Goal: Task Accomplishment & Management: Complete application form

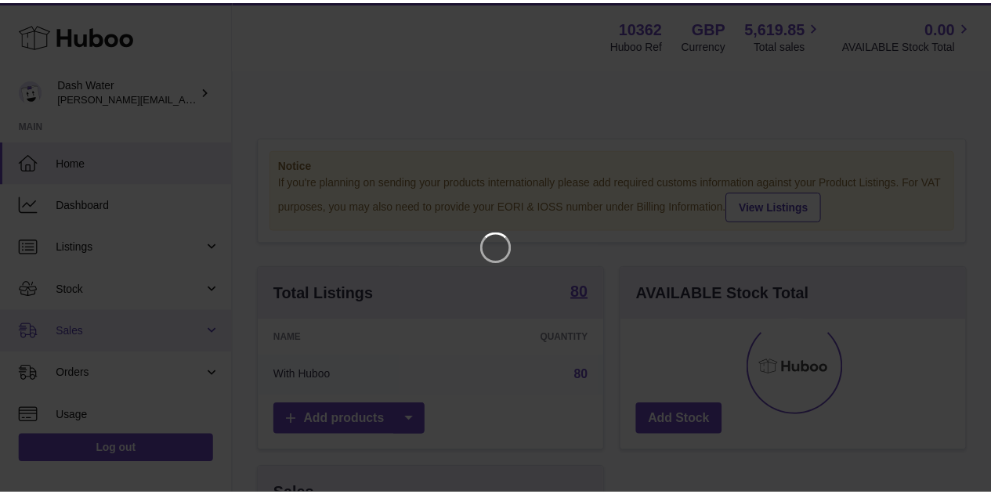
scroll to position [244, 349]
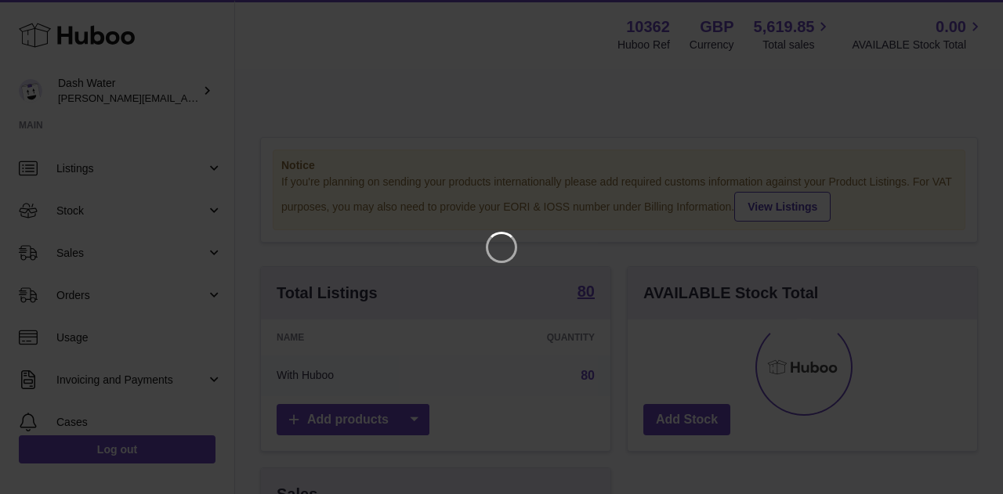
click at [208, 252] on iframe at bounding box center [501, 247] width 940 height 432
click at [959, 18] on icon "Close" at bounding box center [962, 14] width 13 height 13
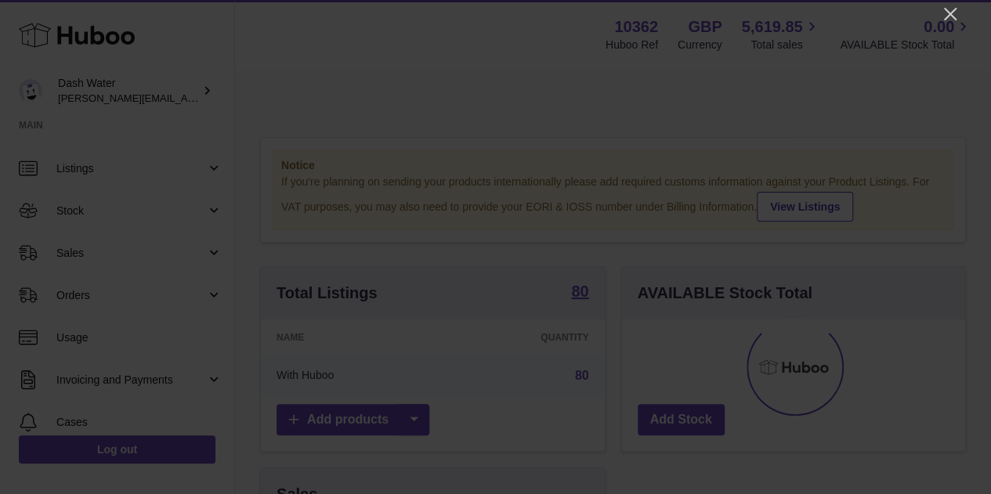
scroll to position [783173, 783072]
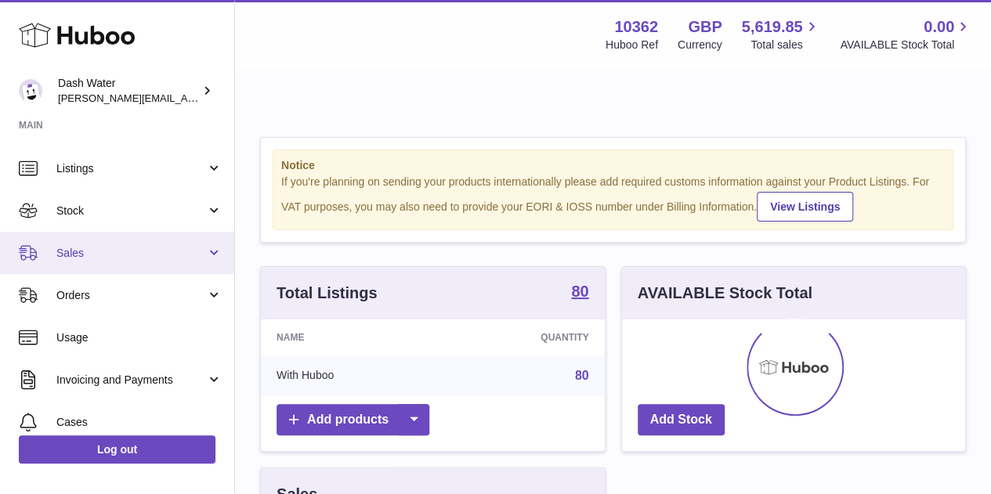
click at [188, 251] on span "Sales" at bounding box center [131, 253] width 150 height 15
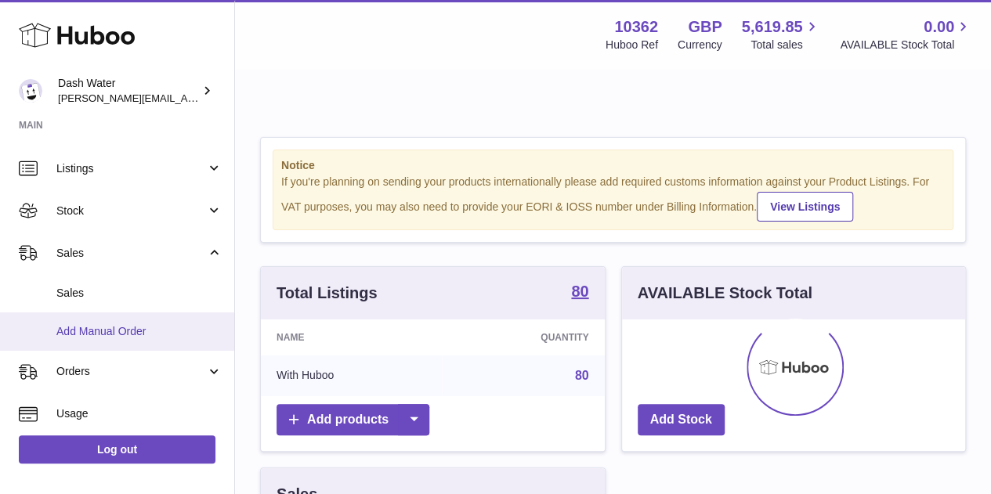
click at [166, 333] on span "Add Manual Order" at bounding box center [139, 331] width 166 height 15
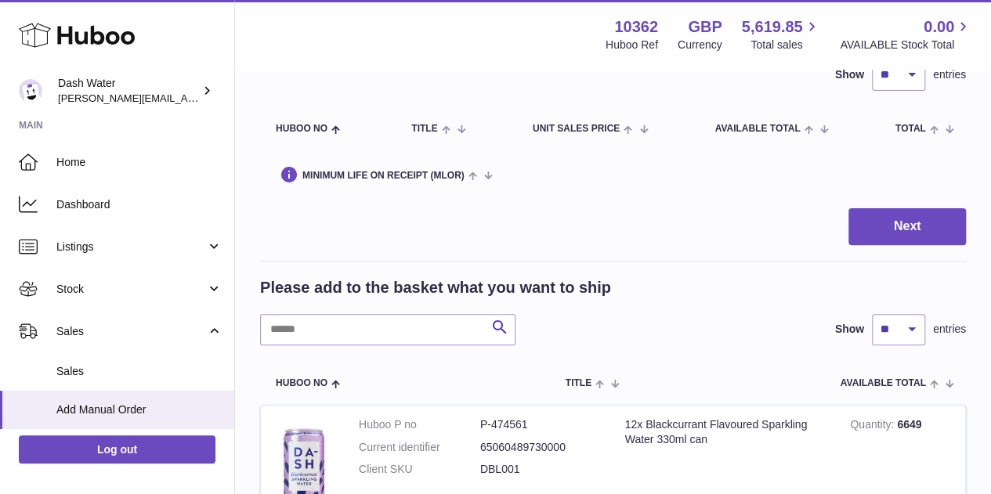
scroll to position [157, 0]
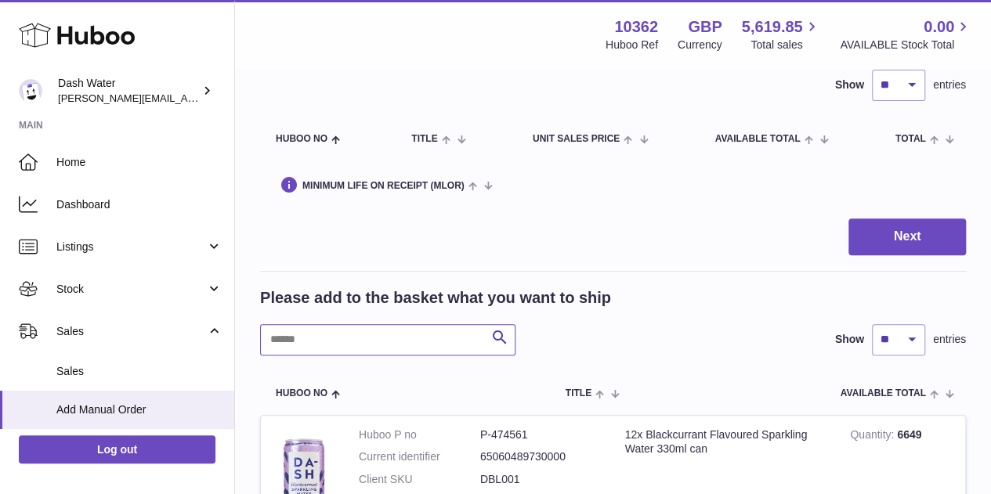
click at [362, 324] on input "text" at bounding box center [387, 339] width 255 height 31
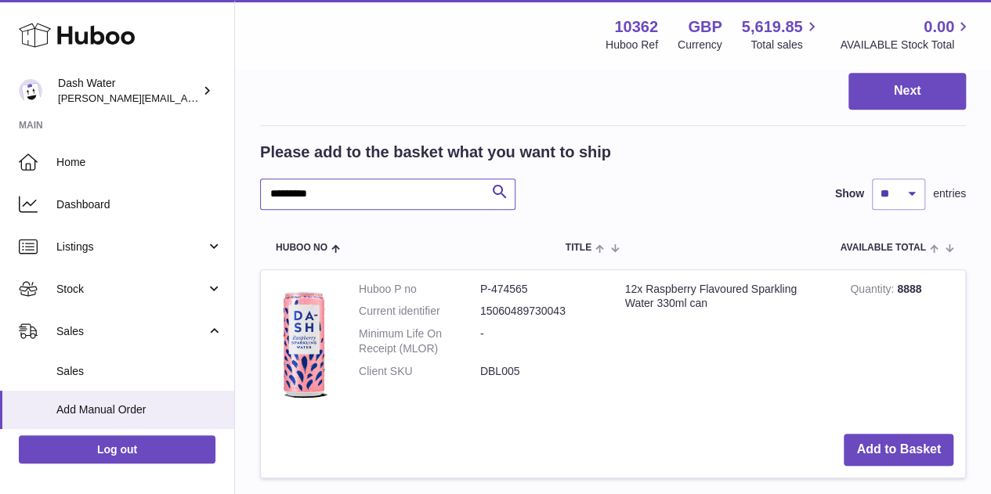
scroll to position [313, 0]
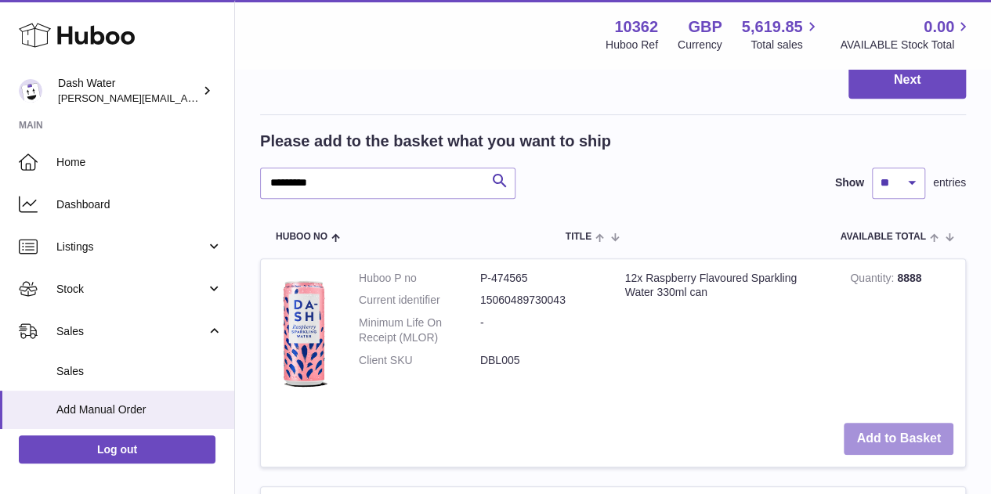
click at [904, 423] on button "Add to Basket" at bounding box center [899, 439] width 110 height 32
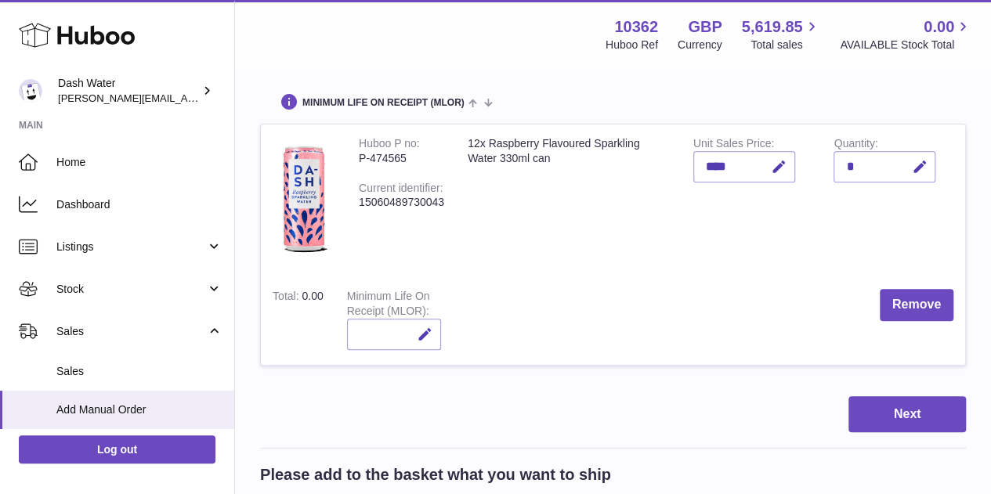
scroll to position [470, 0]
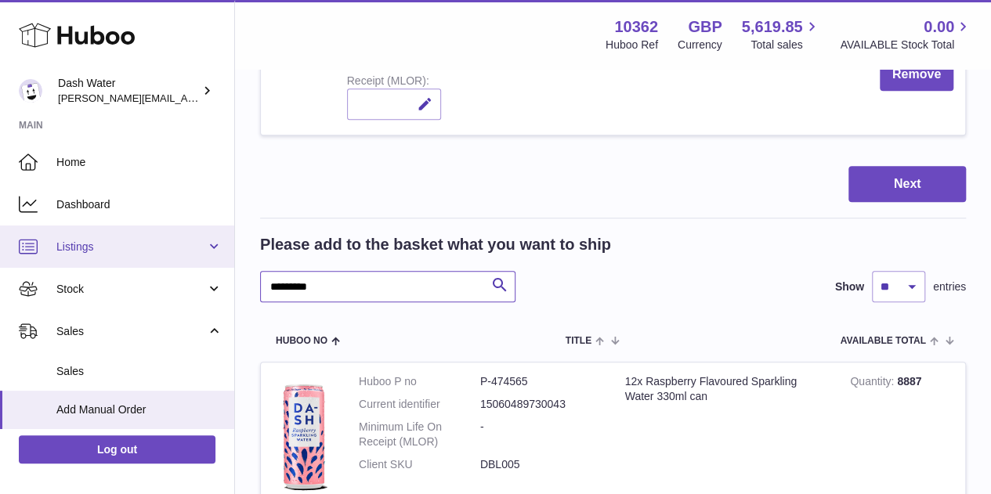
drag, startPoint x: 331, startPoint y: 249, endPoint x: 179, endPoint y: 242, distance: 151.4
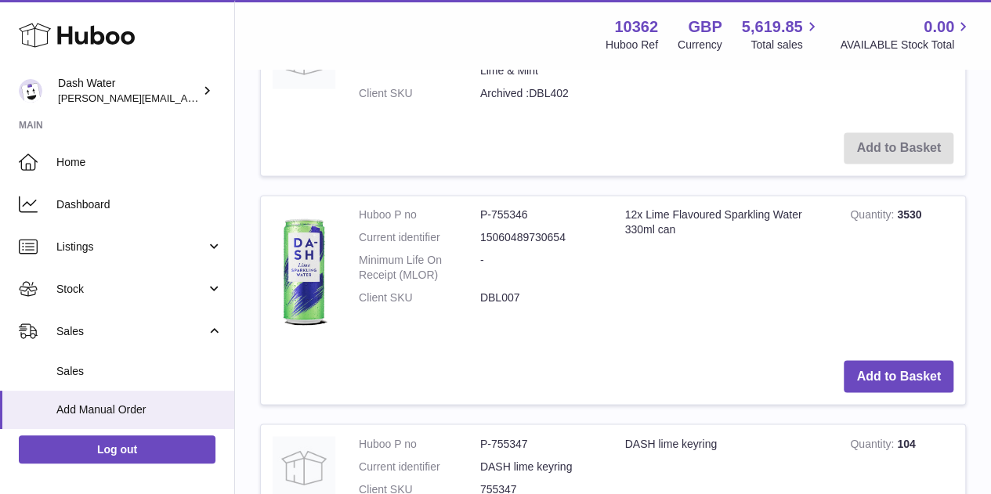
scroll to position [1253, 0]
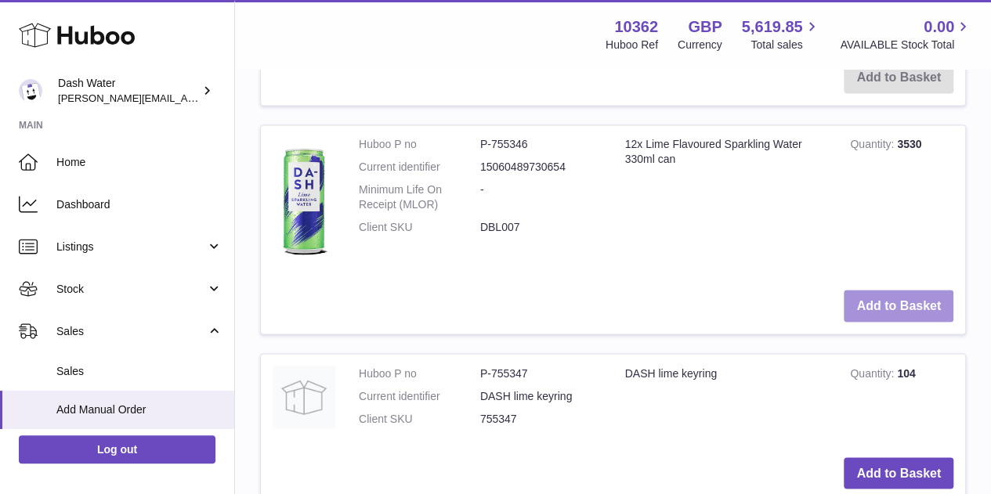
click at [872, 290] on button "Add to Basket" at bounding box center [899, 306] width 110 height 32
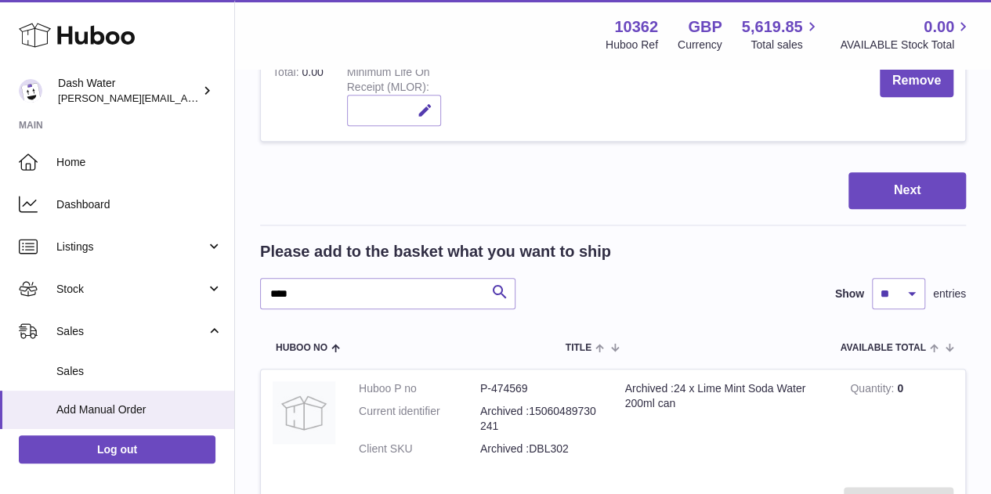
scroll to position [808, 0]
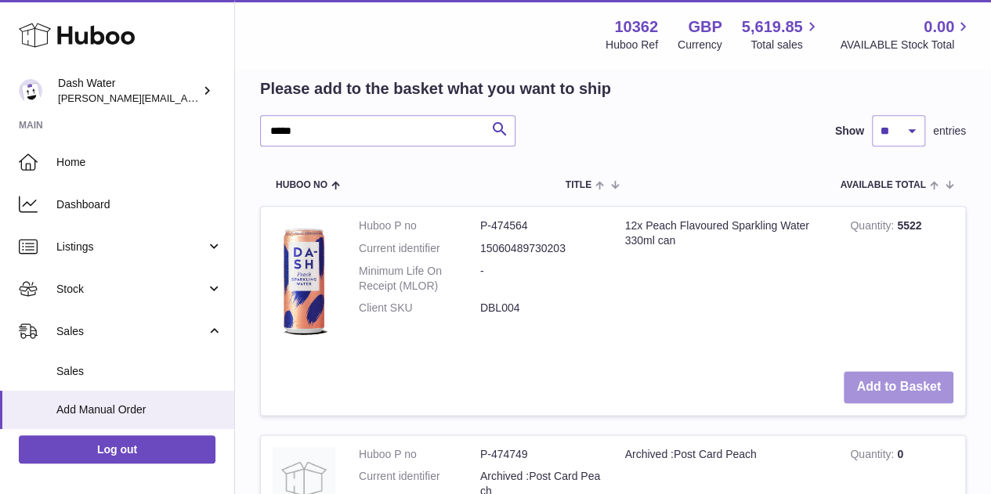
click at [901, 371] on button "Add to Basket" at bounding box center [899, 387] width 110 height 32
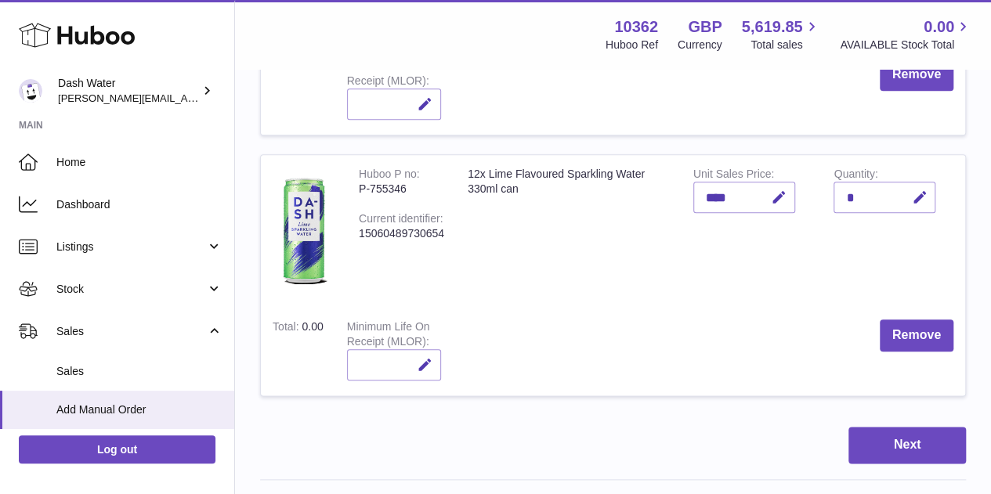
scroll to position [990, 0]
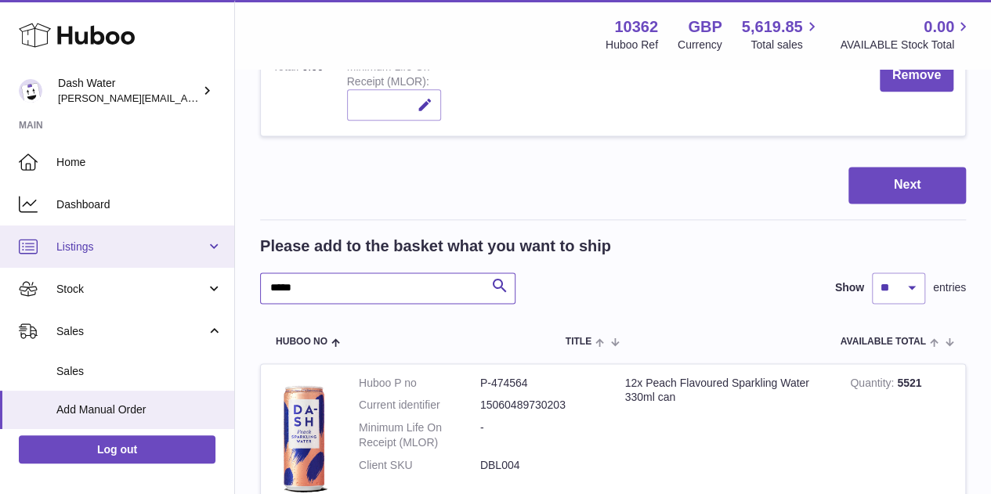
drag, startPoint x: 315, startPoint y: 248, endPoint x: 50, endPoint y: 226, distance: 265.7
click at [60, 230] on div "Huboo Dash Water [PERSON_NAME][EMAIL_ADDRESS][DOMAIN_NAME] Main Home Dashboard …" at bounding box center [495, 353] width 991 height 2617
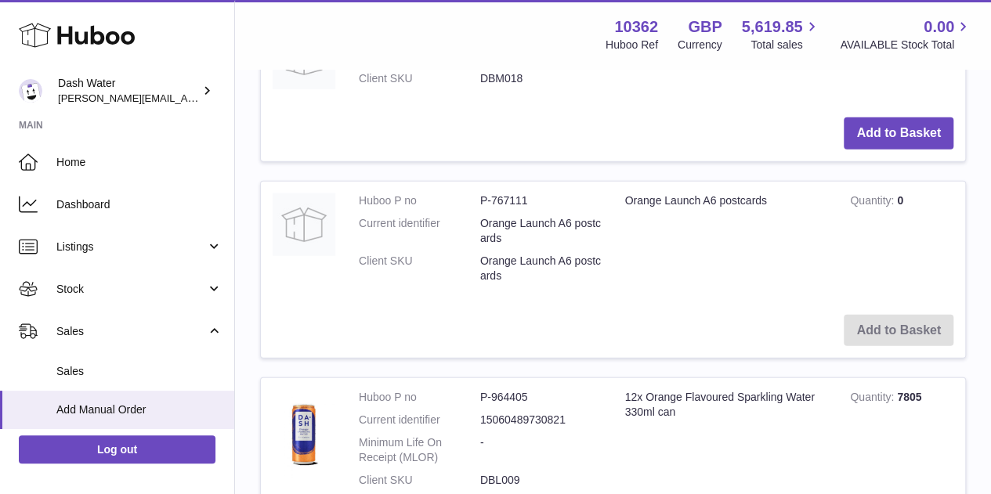
scroll to position [1930, 0]
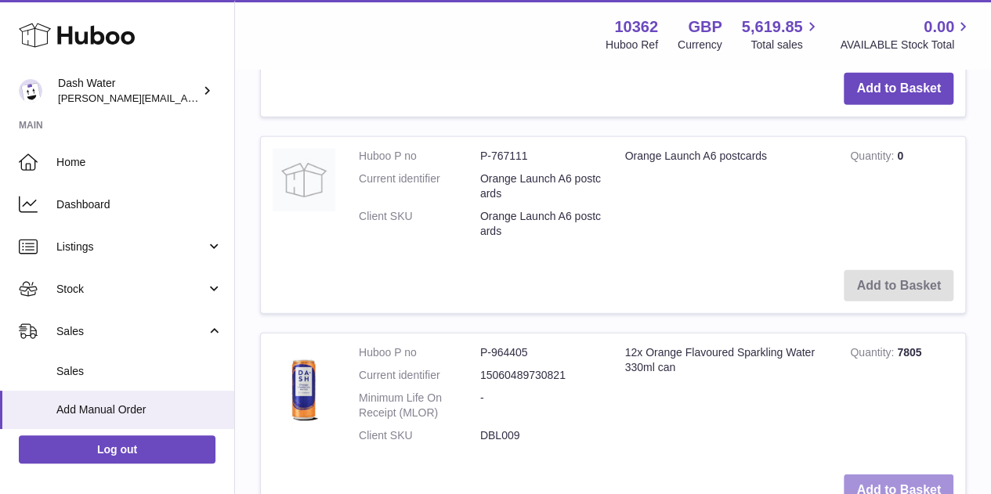
click at [875, 475] on button "Add to Basket" at bounding box center [899, 491] width 110 height 32
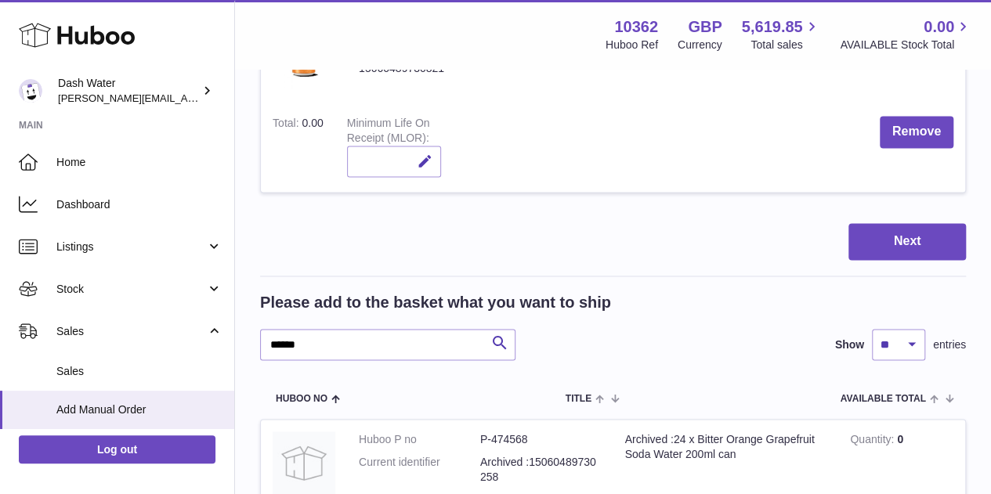
scroll to position [1253, 0]
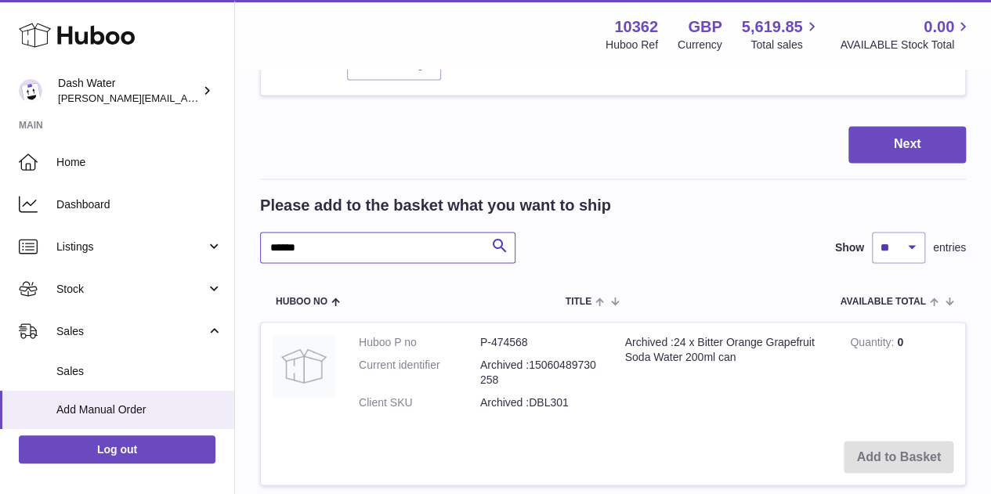
click at [349, 232] on input "******" at bounding box center [387, 247] width 255 height 31
type input "******"
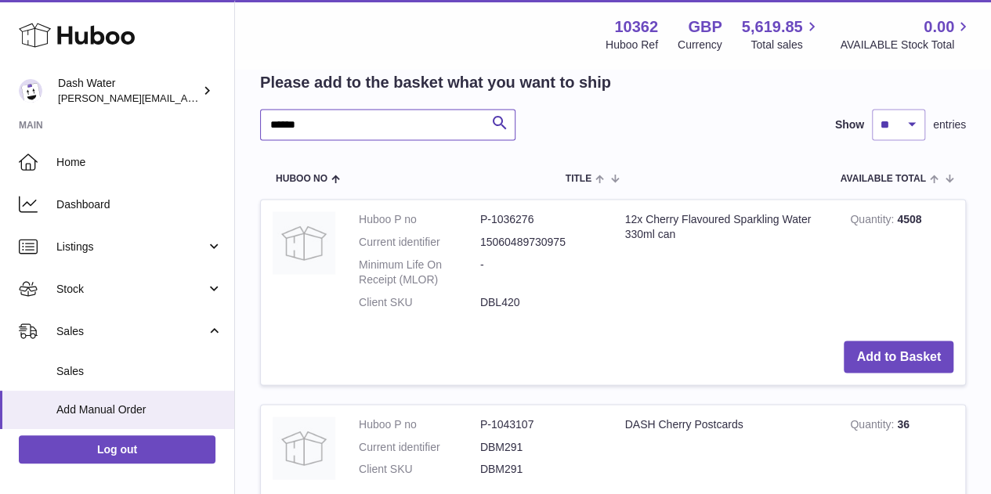
scroll to position [1350, 0]
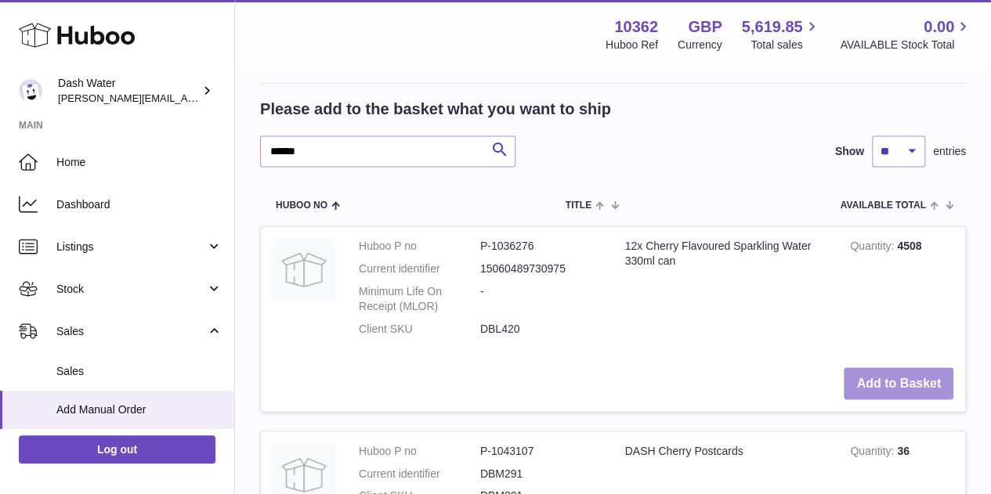
click at [912, 367] on button "Add to Basket" at bounding box center [899, 383] width 110 height 32
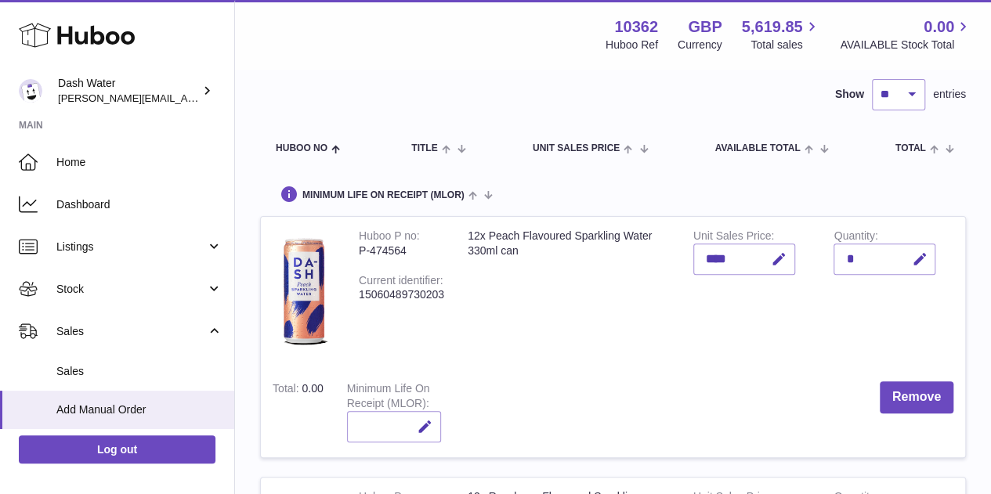
scroll to position [235, 0]
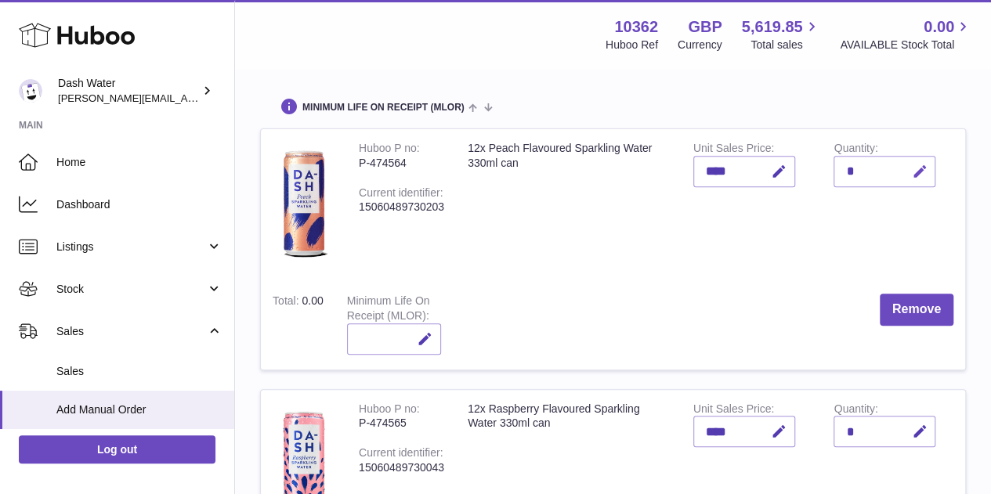
click at [906, 156] on button "button" at bounding box center [917, 172] width 37 height 32
type input "*"
click at [924, 165] on icon "submit" at bounding box center [920, 172] width 14 height 14
click at [917, 424] on icon "button" at bounding box center [919, 432] width 16 height 16
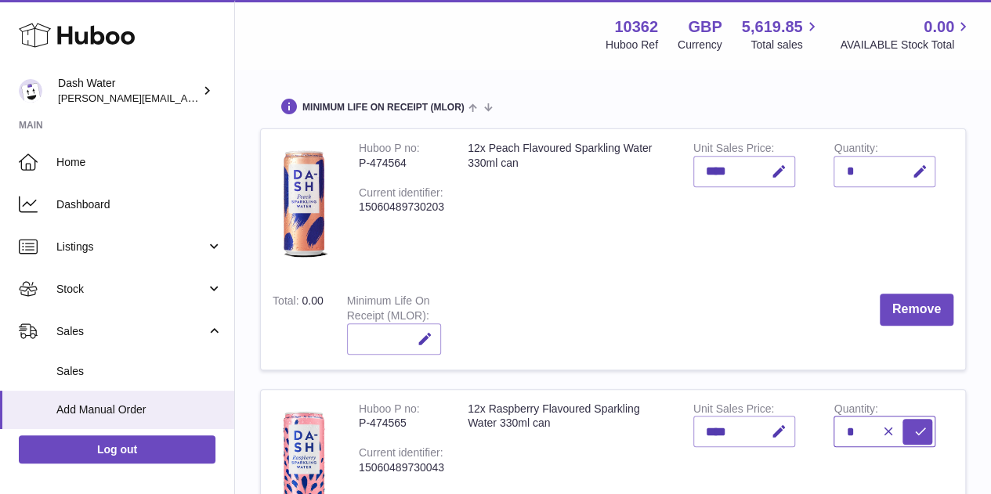
type input "*"
click at [919, 425] on icon "submit" at bounding box center [920, 432] width 14 height 14
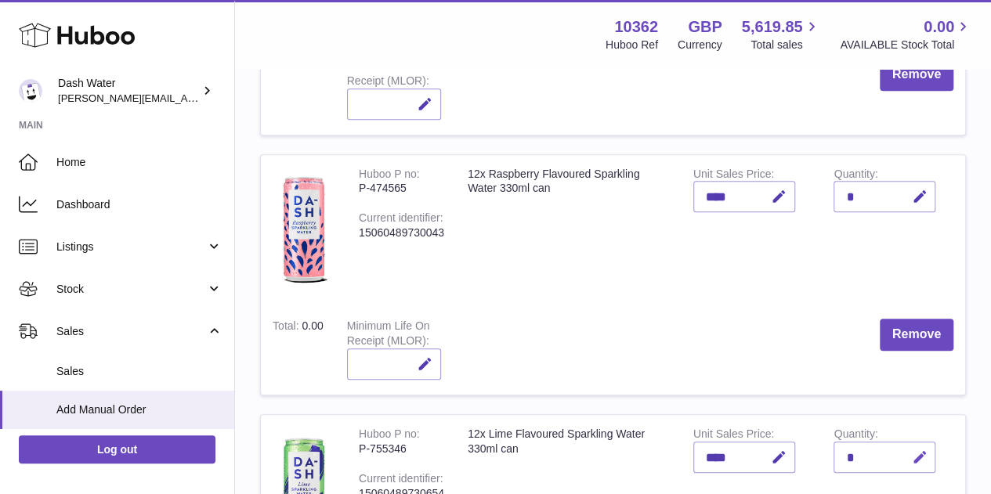
click at [922, 450] on icon "button" at bounding box center [919, 458] width 16 height 16
type input "*"
click at [921, 450] on icon "submit" at bounding box center [920, 457] width 14 height 14
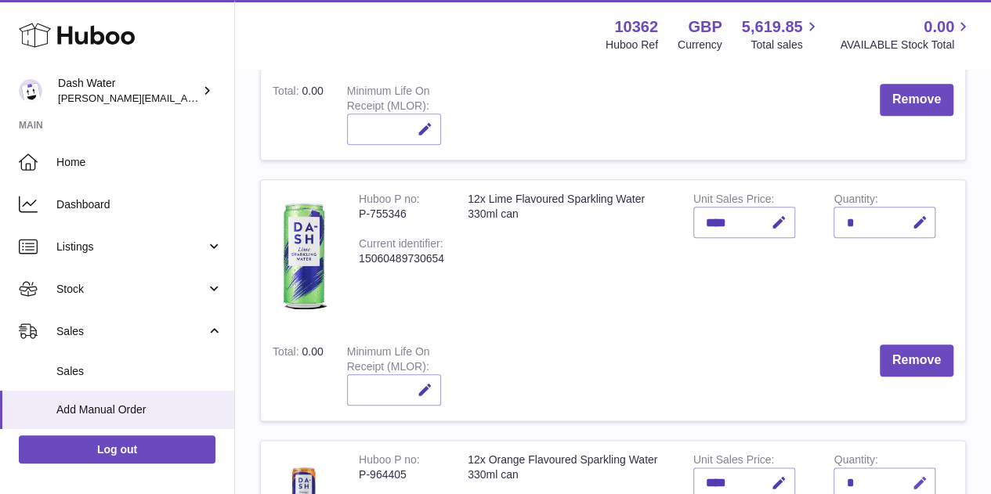
scroll to position [862, 0]
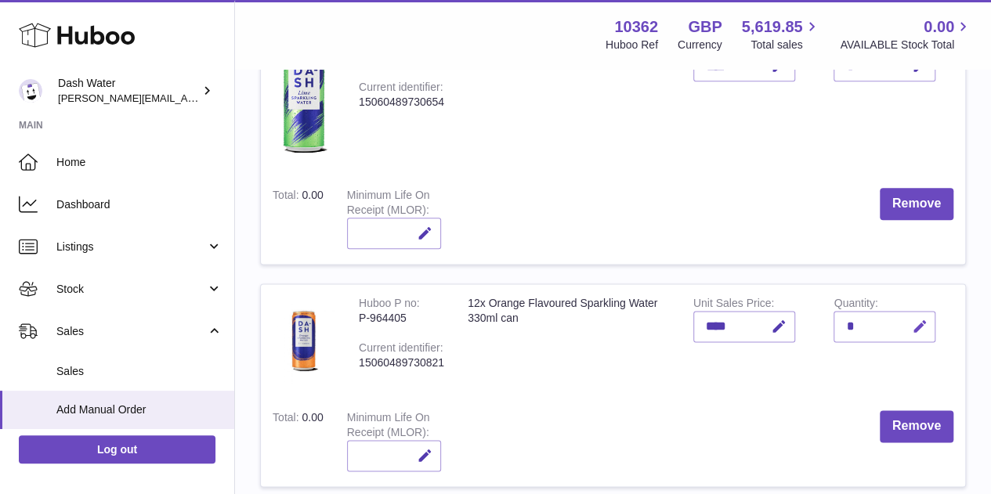
click at [918, 319] on icon "button" at bounding box center [919, 327] width 16 height 16
type input "*"
click at [916, 320] on icon "submit" at bounding box center [920, 327] width 14 height 14
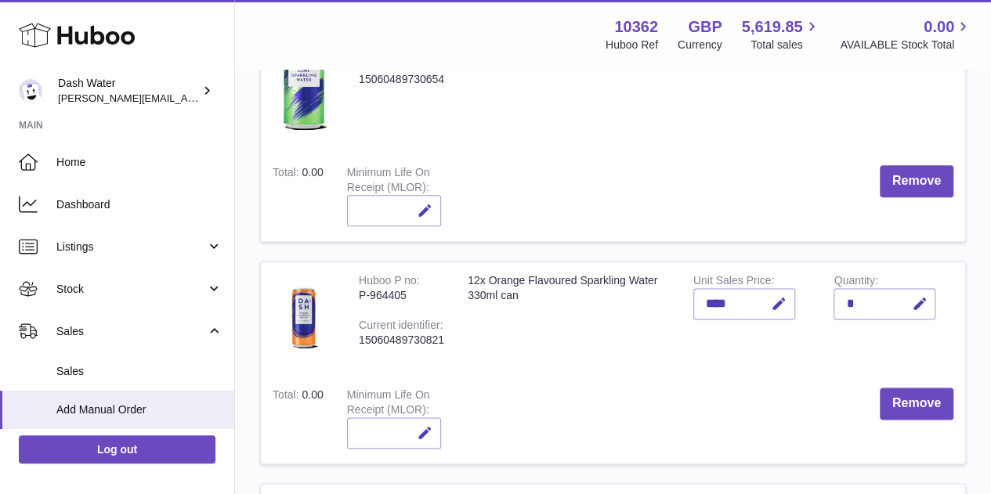
scroll to position [1097, 0]
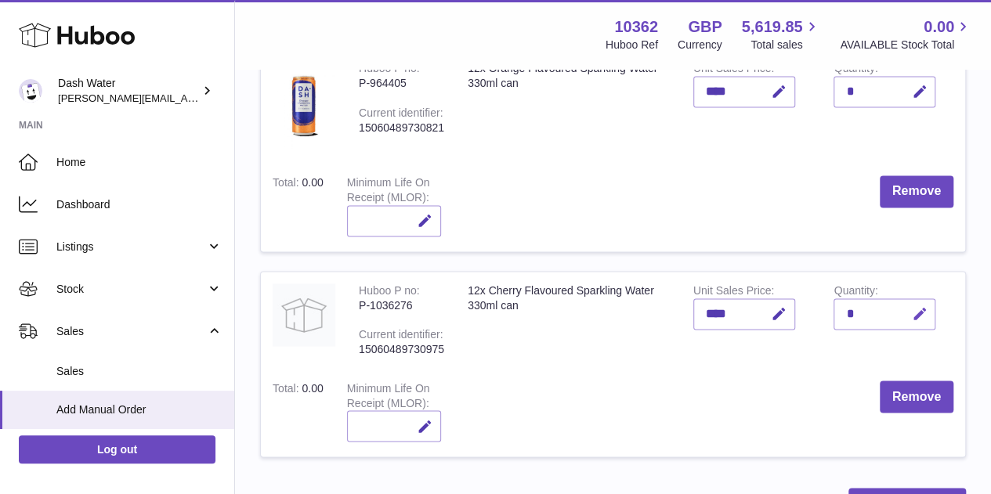
click at [920, 306] on icon "button" at bounding box center [919, 314] width 16 height 16
type input "*"
click at [919, 307] on icon "submit" at bounding box center [920, 314] width 14 height 14
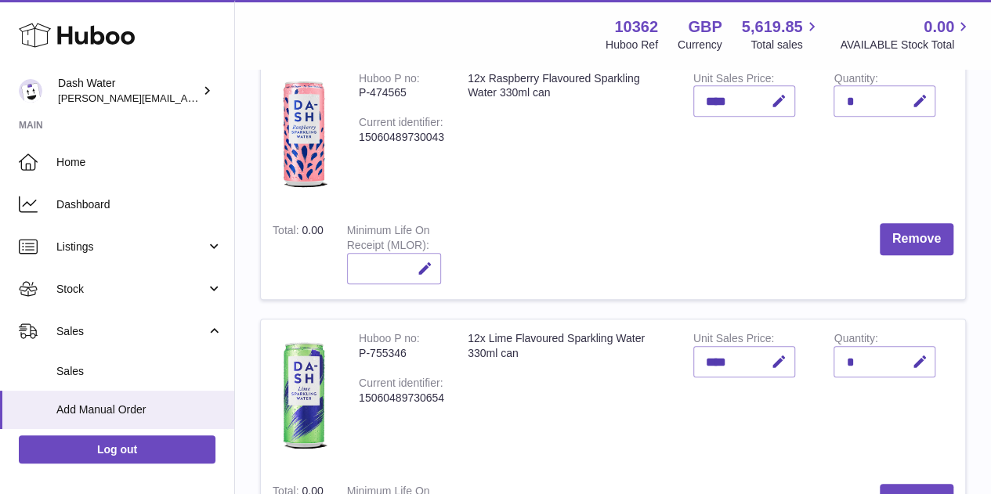
scroll to position [470, 0]
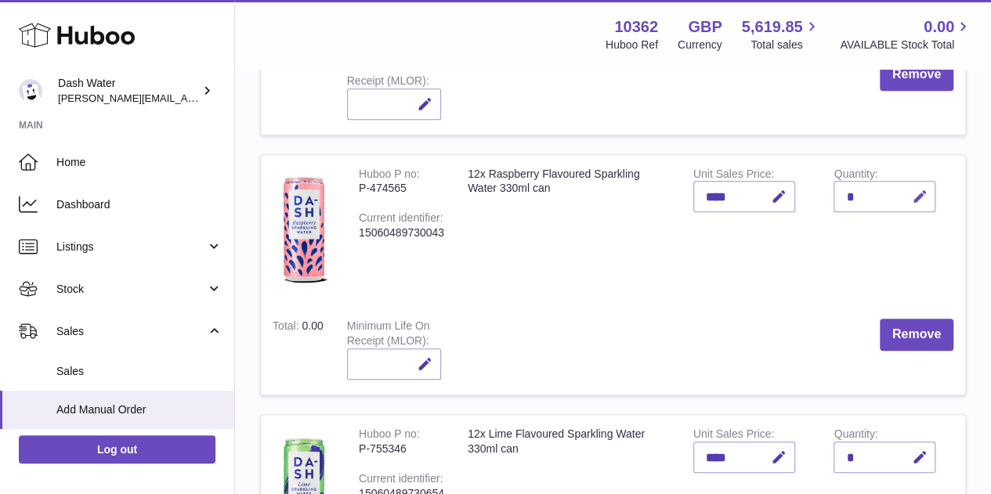
click at [911, 181] on button "button" at bounding box center [917, 197] width 37 height 32
type input "*"
click at [911, 184] on button "submit" at bounding box center [917, 196] width 30 height 25
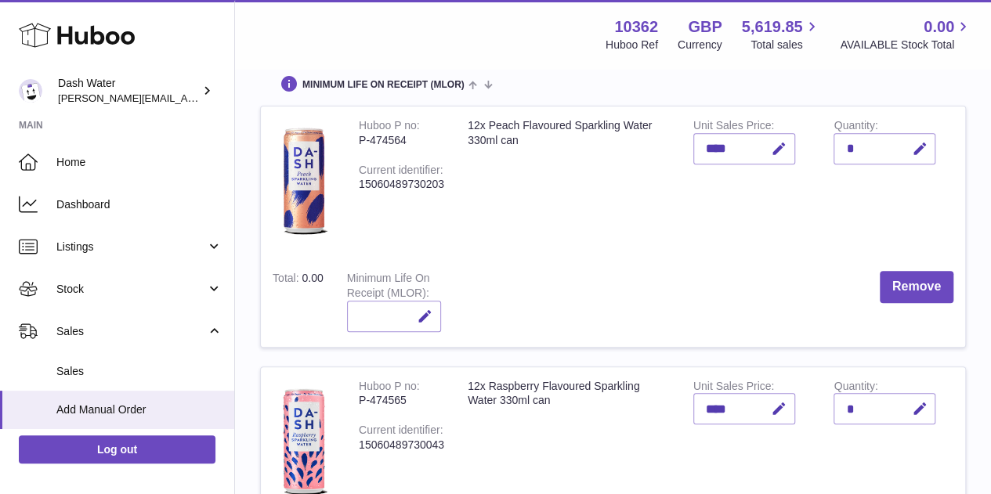
scroll to position [392, 0]
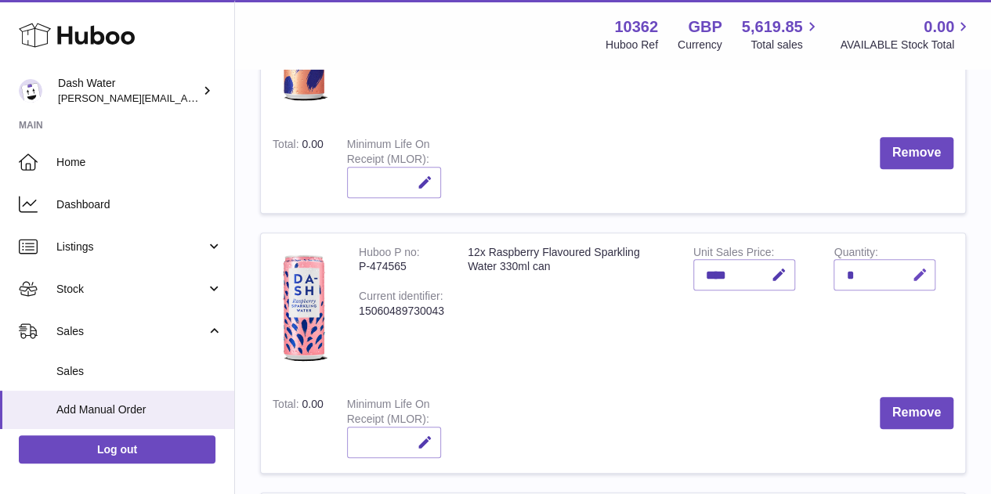
click at [912, 267] on icon "button" at bounding box center [919, 275] width 16 height 16
type input "*"
click at [912, 262] on button "submit" at bounding box center [917, 274] width 30 height 25
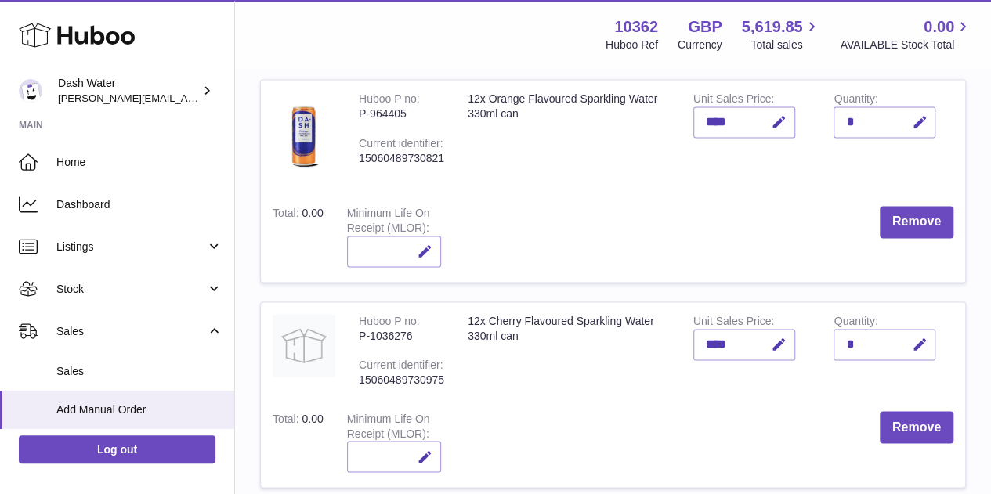
scroll to position [1332, 0]
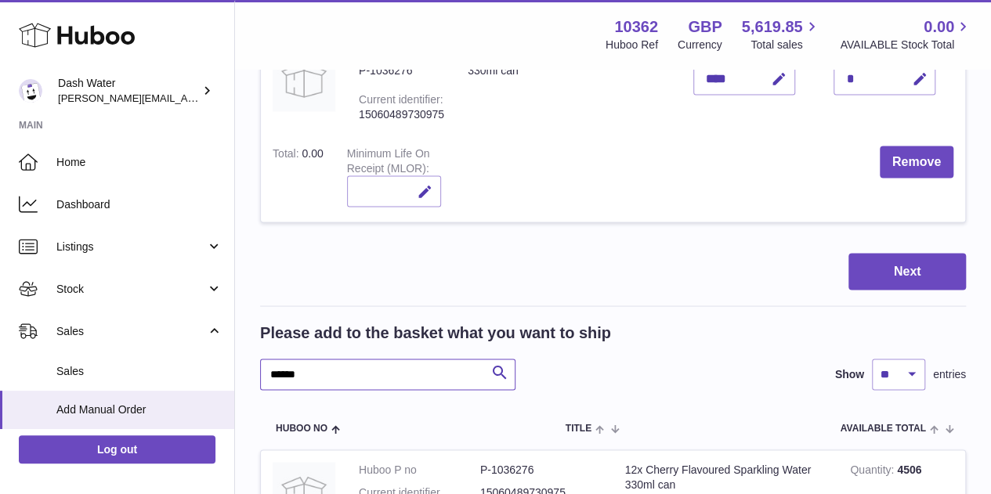
click at [379, 359] on input "******" at bounding box center [387, 374] width 255 height 31
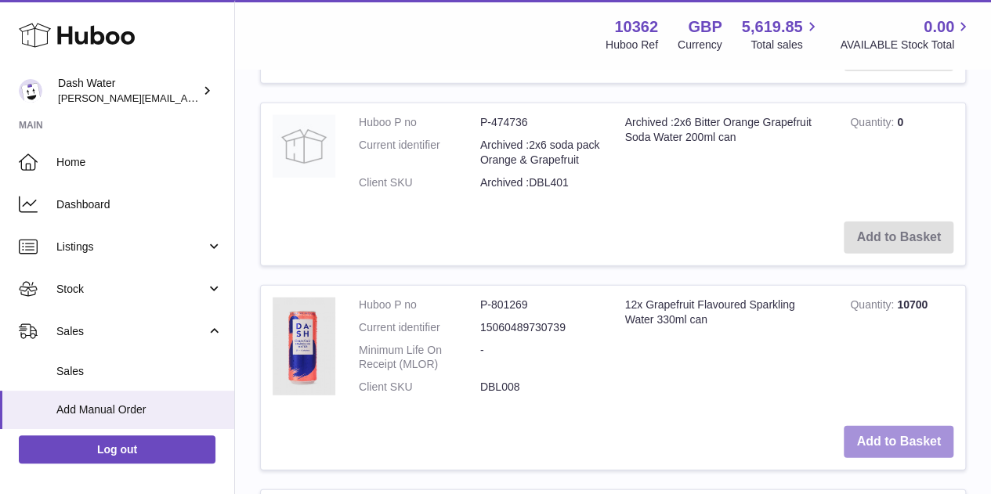
scroll to position [2115, 0]
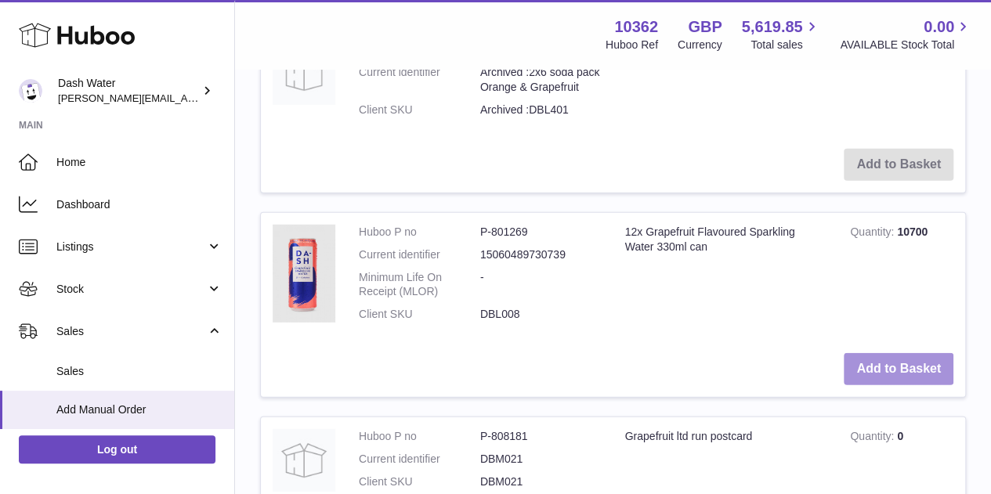
click at [909, 353] on button "Add to Basket" at bounding box center [899, 369] width 110 height 32
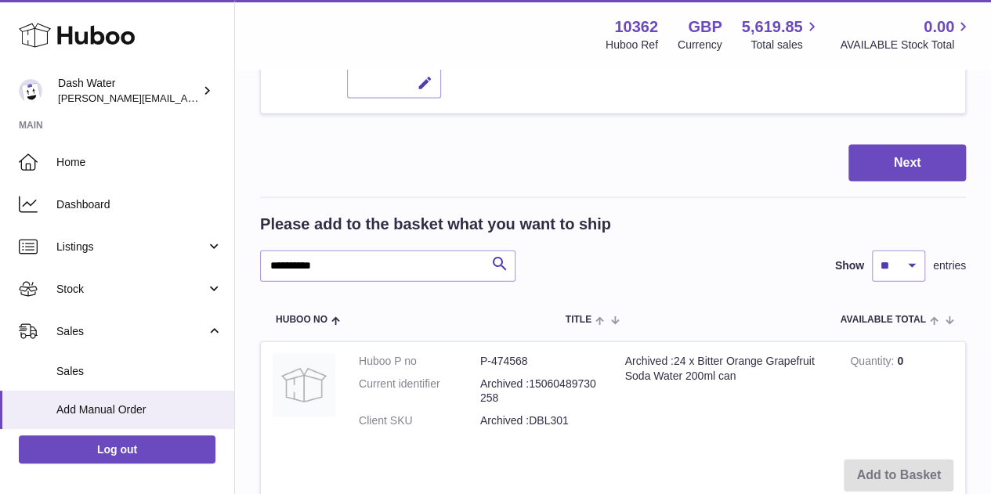
scroll to position [1564, 0]
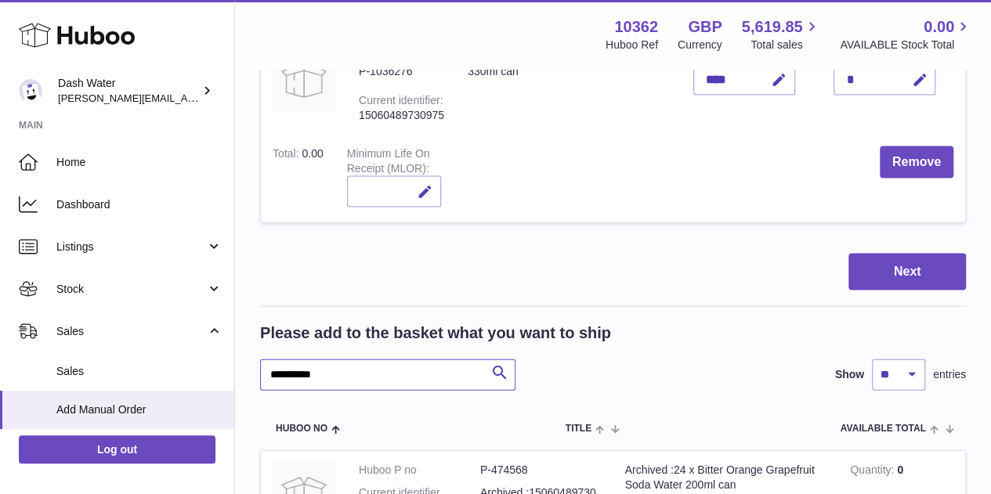
click at [341, 360] on input "**********" at bounding box center [387, 375] width 255 height 31
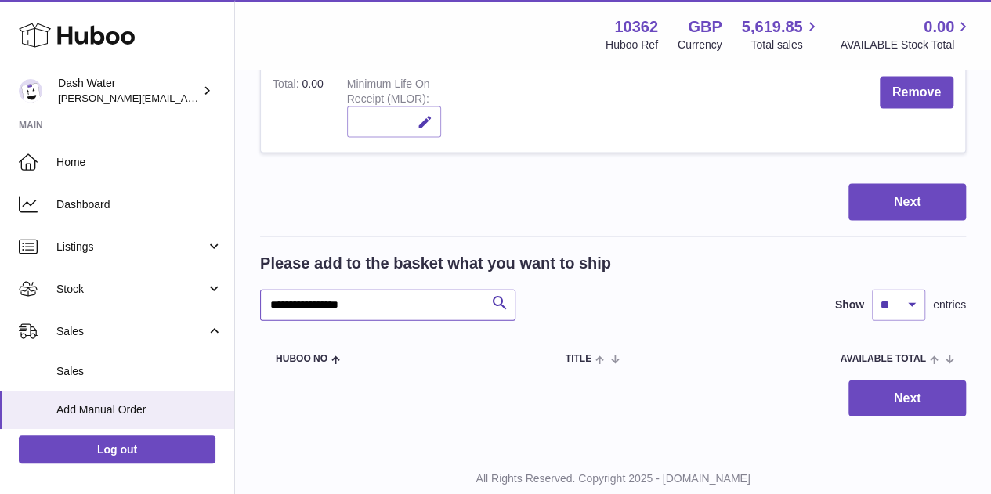
scroll to position [1642, 0]
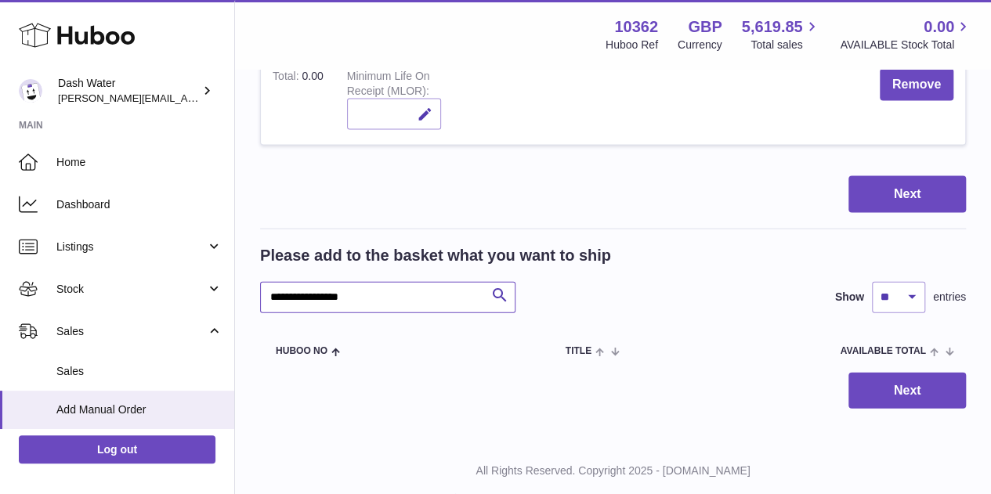
drag, startPoint x: 359, startPoint y: 261, endPoint x: 533, endPoint y: 274, distance: 174.4
click at [526, 282] on div "**********" at bounding box center [613, 297] width 706 height 31
type input "********"
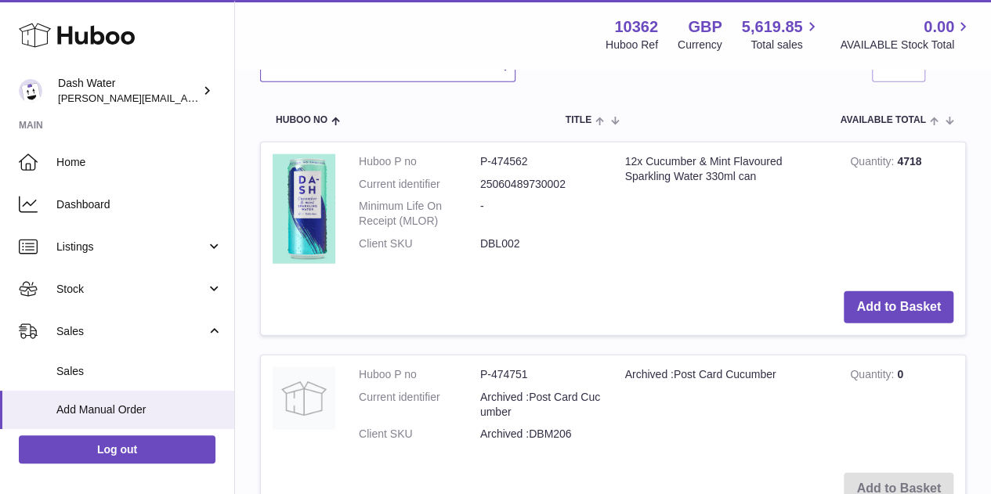
scroll to position [1877, 0]
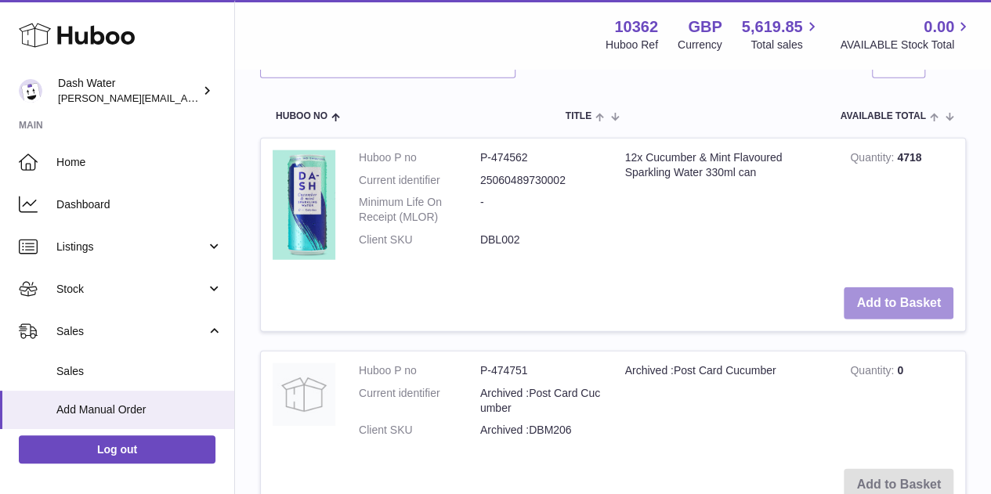
click at [877, 288] on button "Add to Basket" at bounding box center [899, 304] width 110 height 32
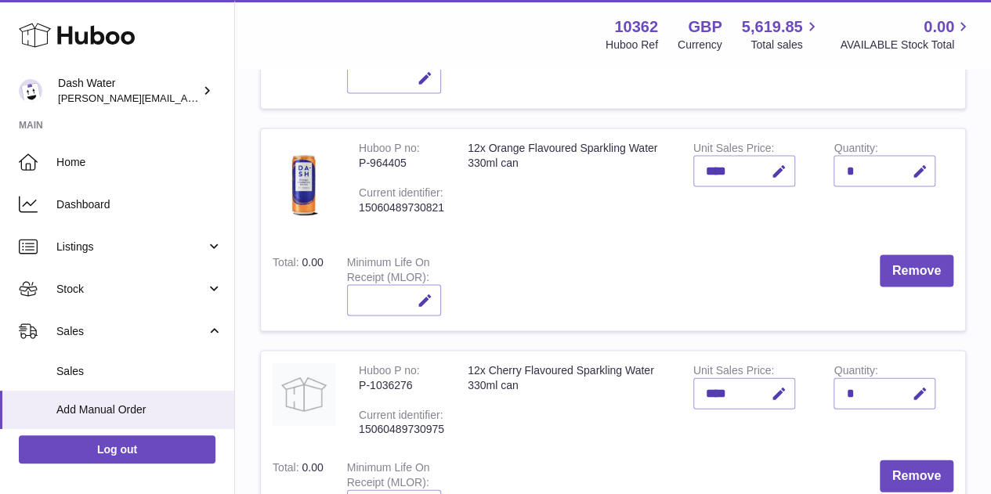
scroll to position [1495, 0]
click at [918, 165] on icon "button" at bounding box center [919, 173] width 16 height 16
click at [918, 256] on button "Remove" at bounding box center [917, 272] width 74 height 32
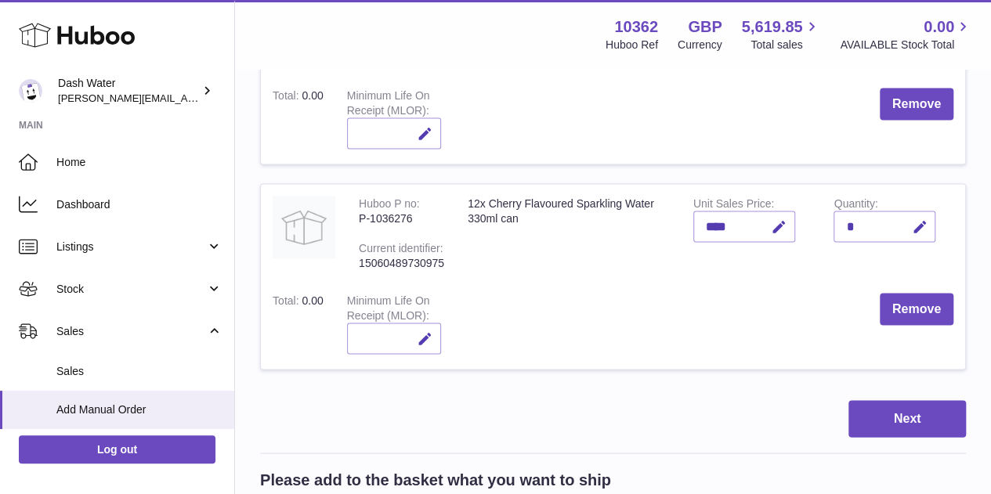
scroll to position [1416, 0]
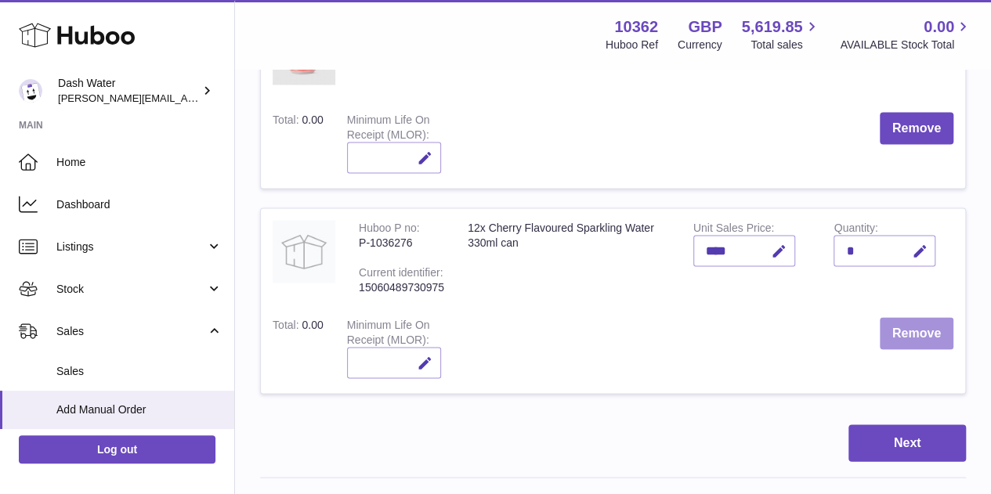
click at [907, 317] on button "Remove" at bounding box center [917, 333] width 74 height 32
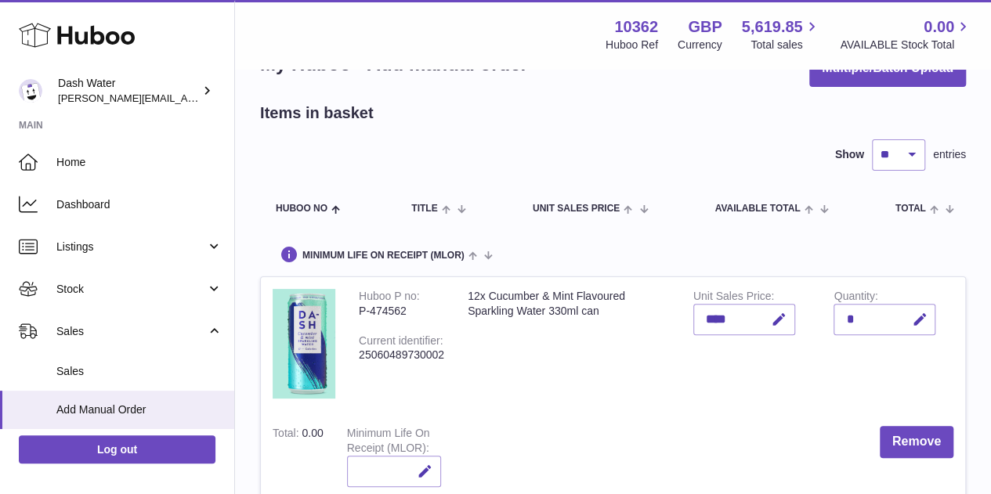
scroll to position [163, 0]
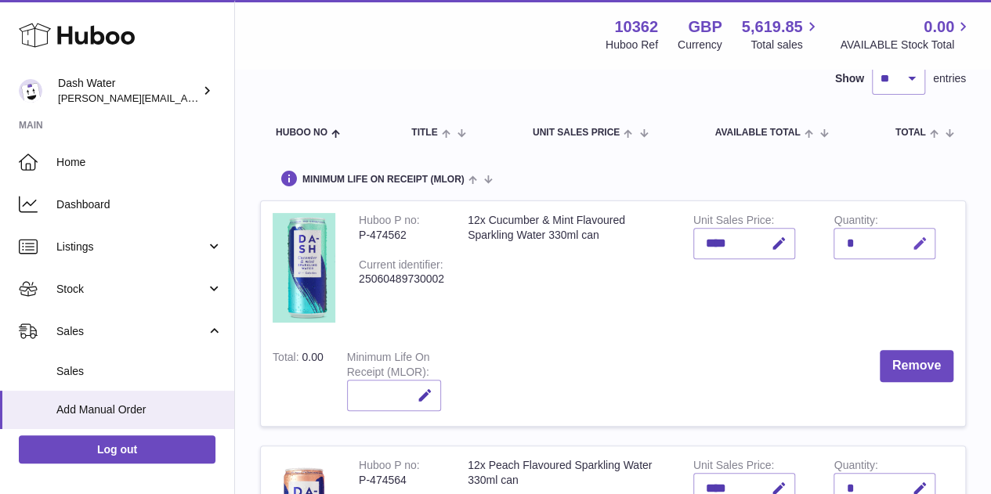
click at [913, 236] on icon "button" at bounding box center [919, 244] width 16 height 16
type input "*"
click at [913, 237] on icon "submit" at bounding box center [920, 244] width 14 height 14
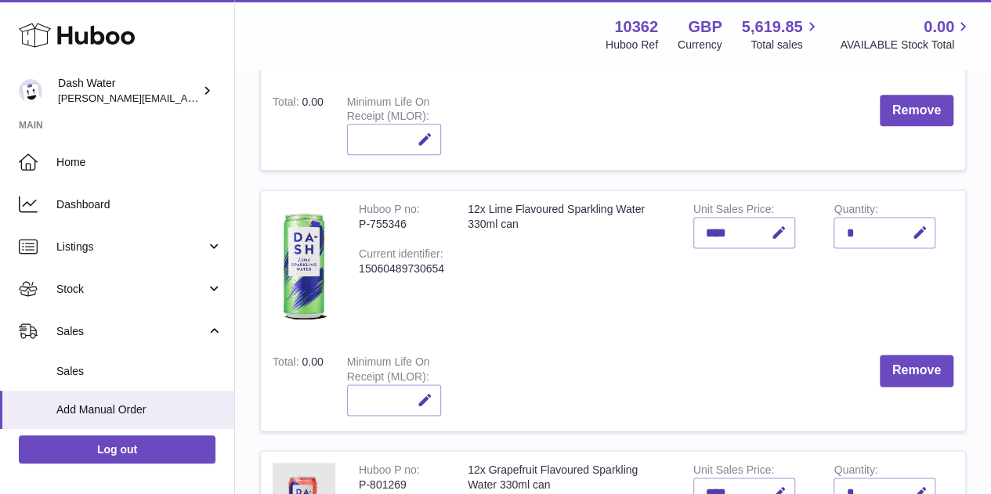
scroll to position [1175, 0]
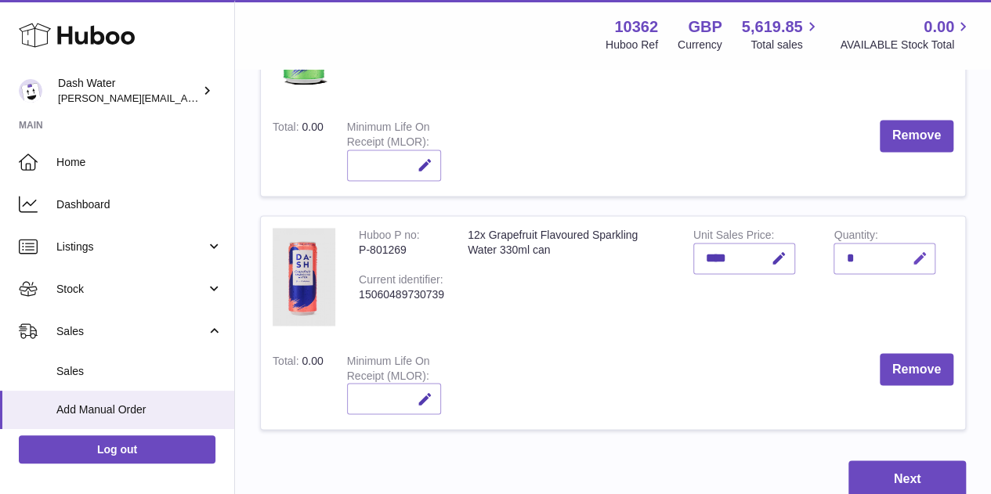
click at [921, 251] on icon "button" at bounding box center [919, 259] width 16 height 16
type input "*"
click at [921, 251] on icon "submit" at bounding box center [920, 258] width 14 height 14
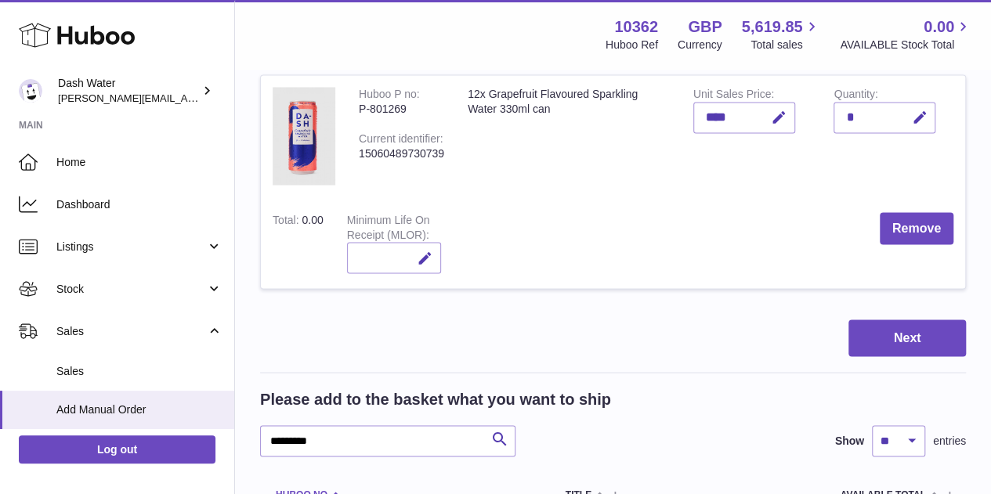
scroll to position [1410, 0]
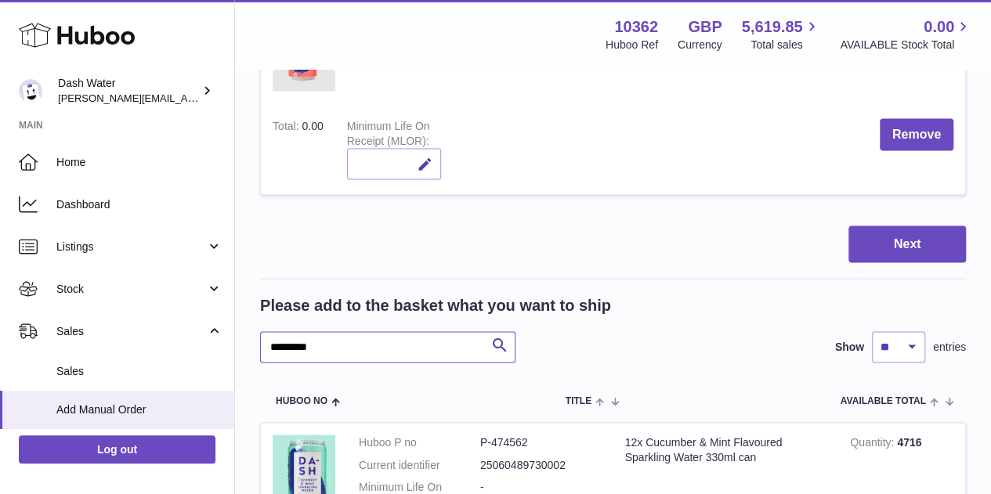
click at [341, 331] on input "********" at bounding box center [387, 346] width 255 height 31
click at [340, 331] on input "********" at bounding box center [387, 346] width 255 height 31
type input "******"
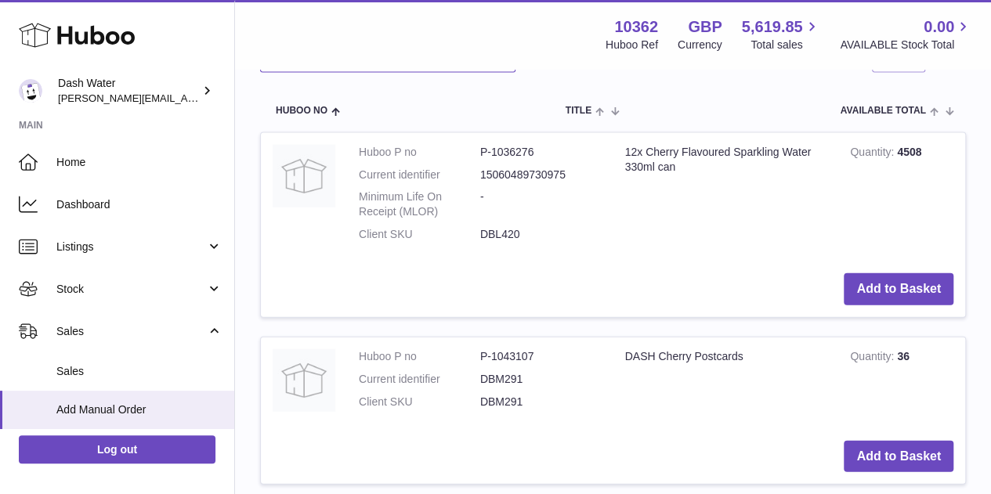
scroll to position [1724, 0]
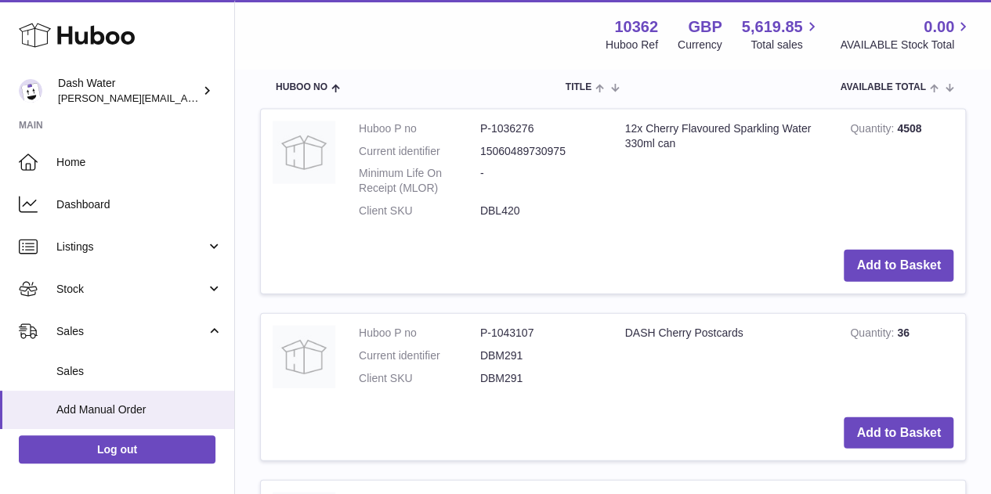
click at [866, 246] on td "Add to Basket" at bounding box center [613, 266] width 704 height 56
click at [862, 250] on button "Add to Basket" at bounding box center [899, 266] width 110 height 32
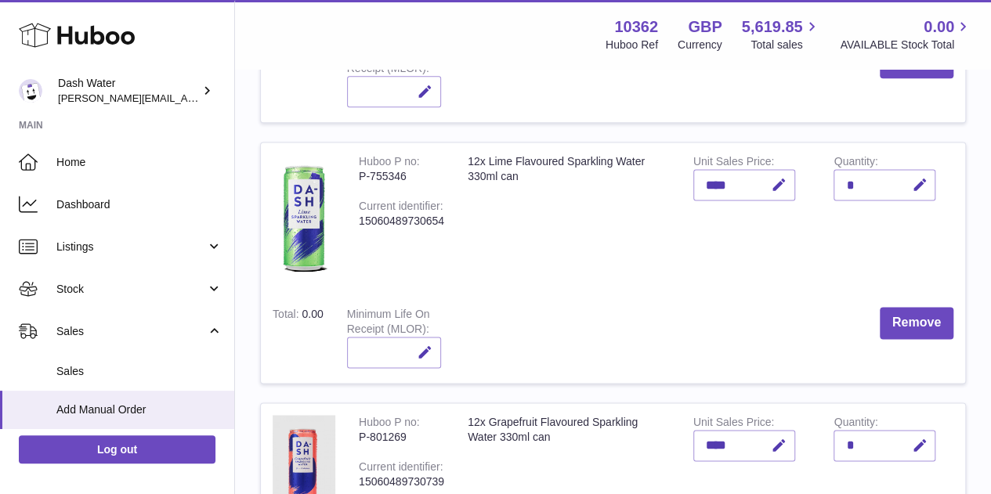
scroll to position [1301, 0]
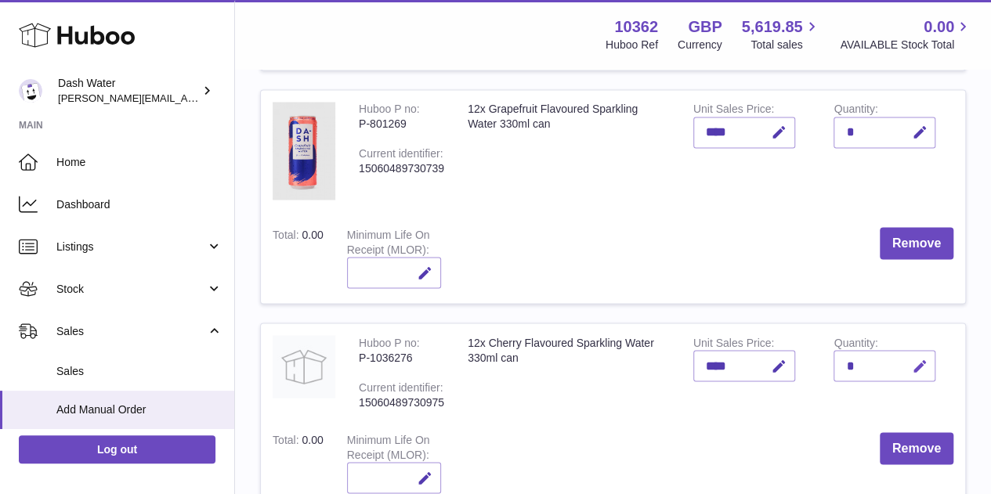
click at [920, 358] on icon "button" at bounding box center [919, 366] width 16 height 16
type input "*"
click at [920, 359] on icon "submit" at bounding box center [920, 366] width 14 height 14
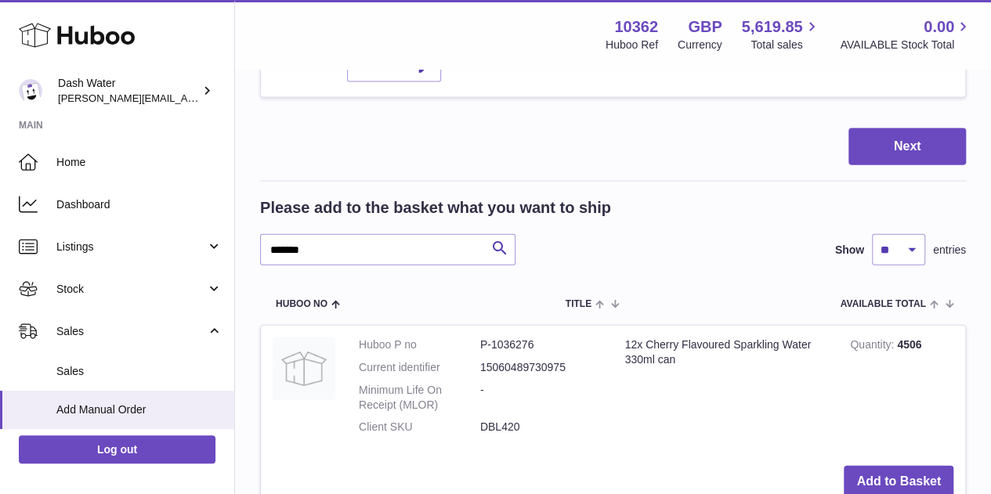
scroll to position [1645, 0]
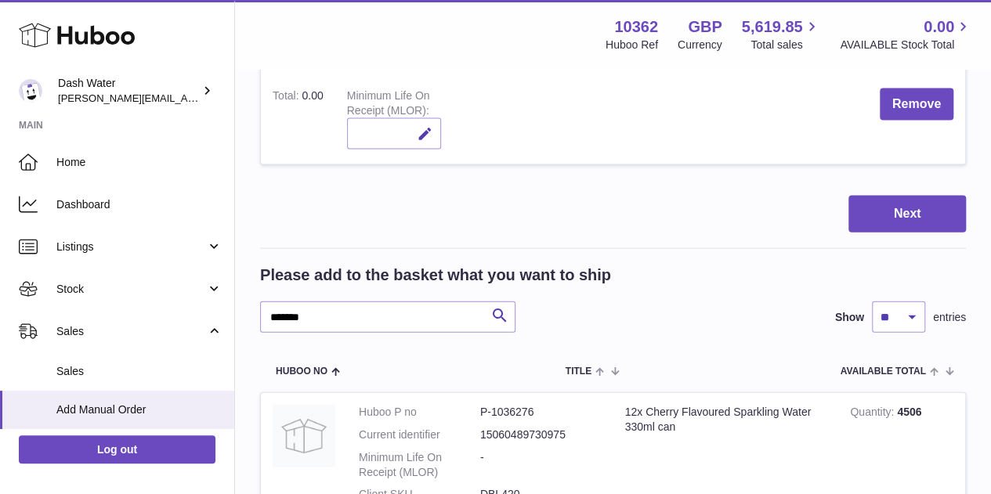
click at [885, 196] on button "Next" at bounding box center [907, 214] width 118 height 37
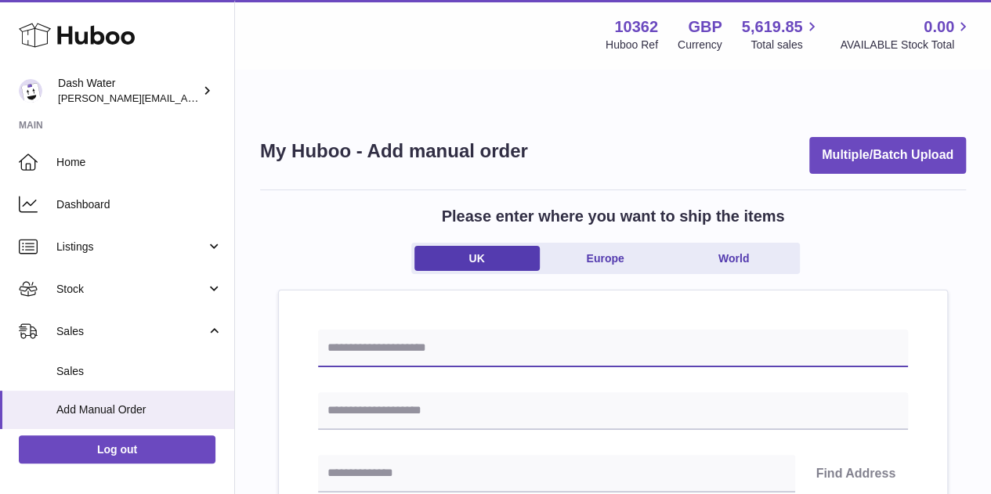
click at [403, 330] on input "text" at bounding box center [613, 349] width 590 height 38
click at [462, 330] on input "**********" at bounding box center [613, 349] width 590 height 38
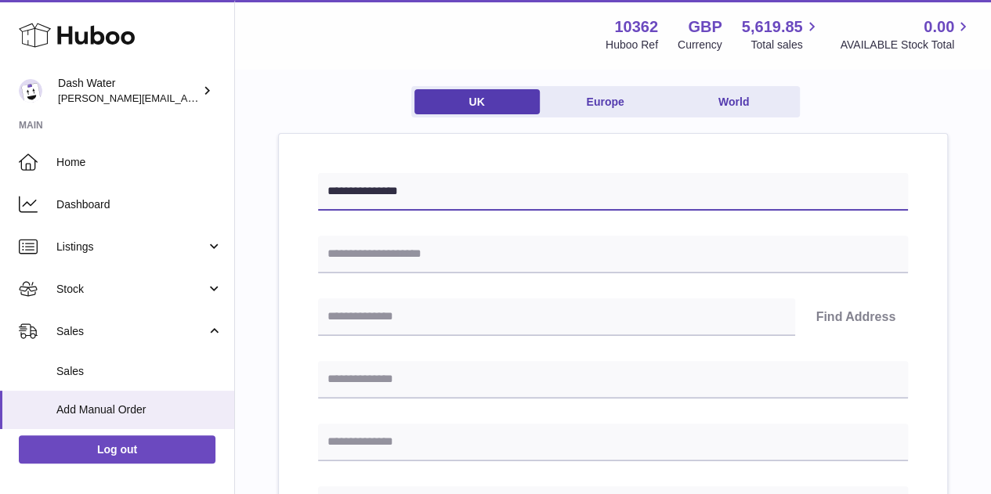
type input "**********"
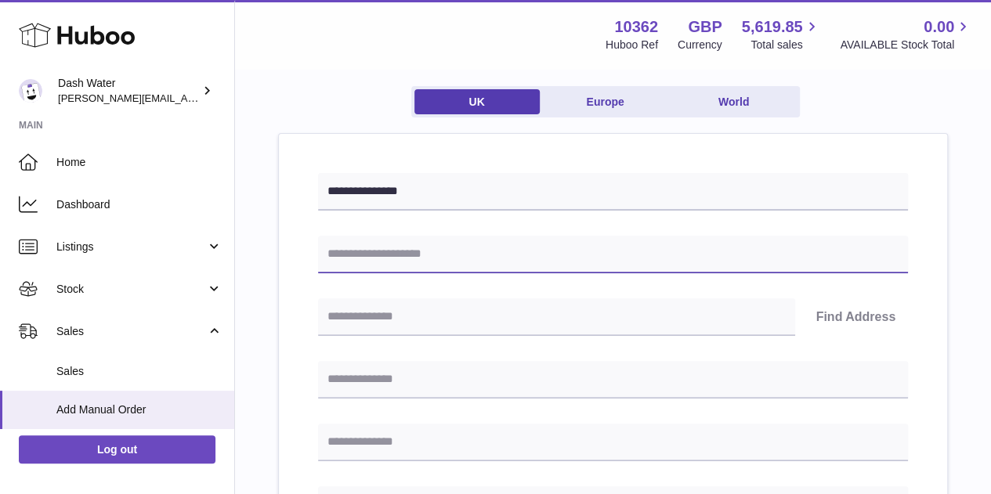
click at [417, 236] on input "text" at bounding box center [613, 255] width 590 height 38
type input "**********"
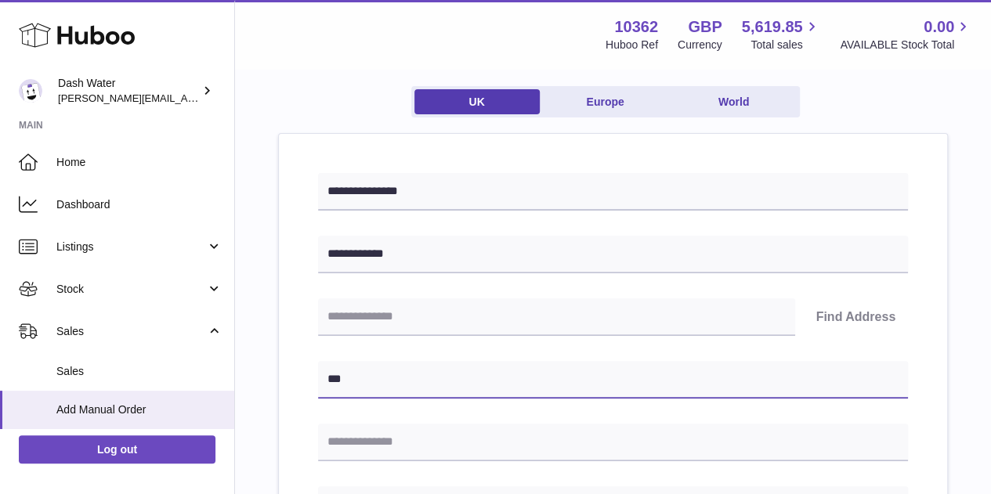
type input "**********"
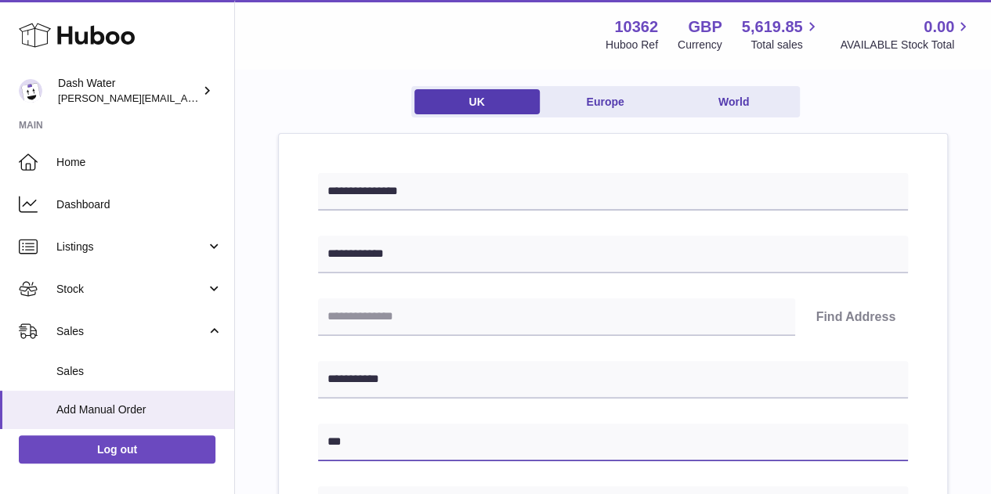
type input "**********"
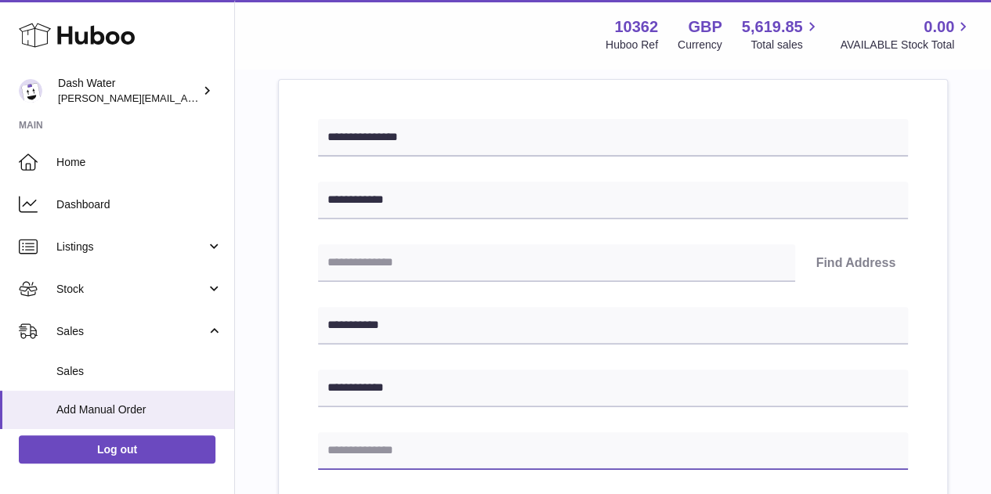
scroll to position [235, 0]
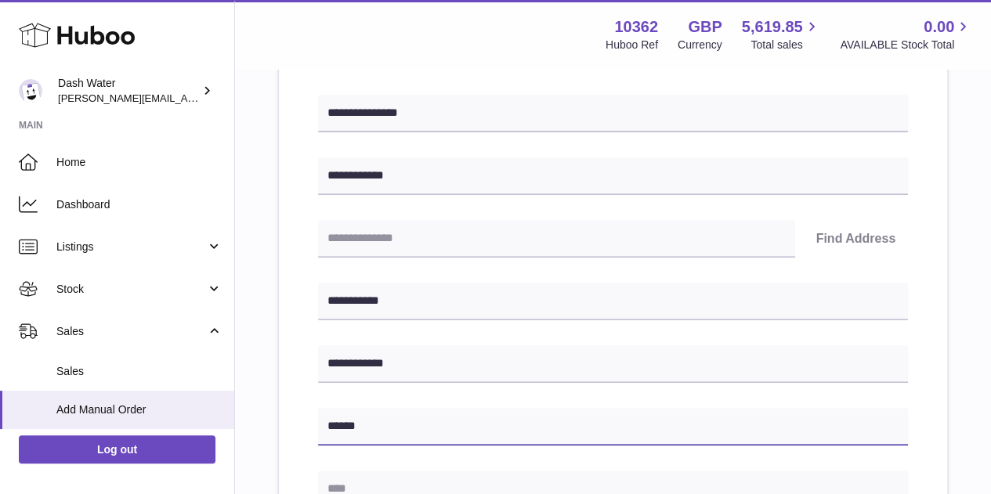
type input "**********"
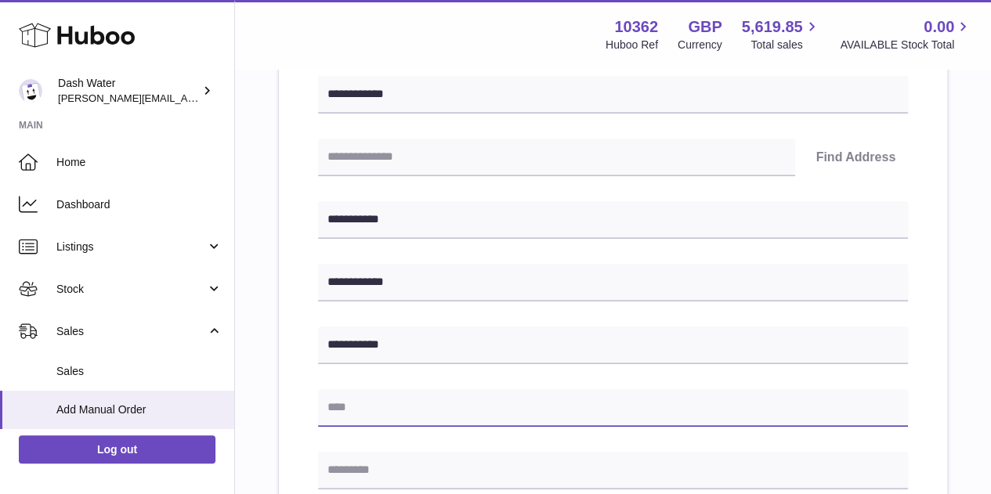
scroll to position [320, 0]
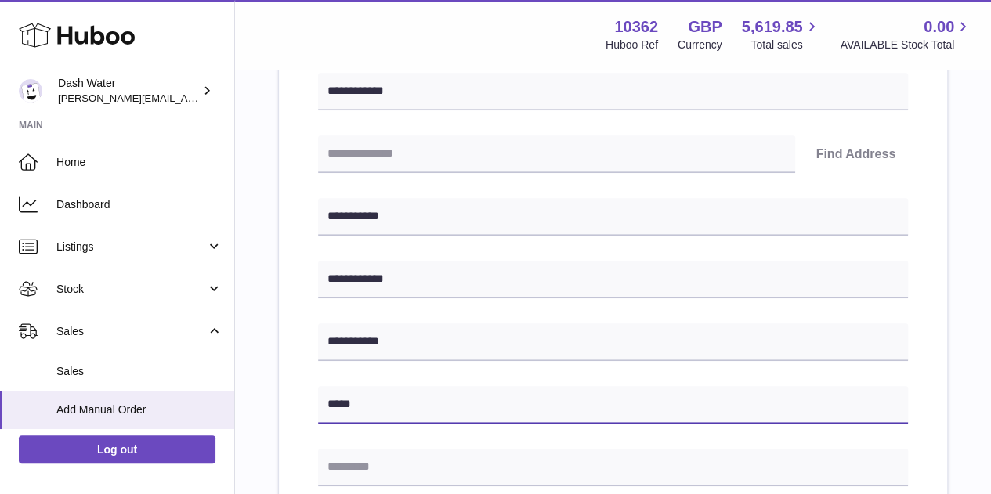
type input "*****"
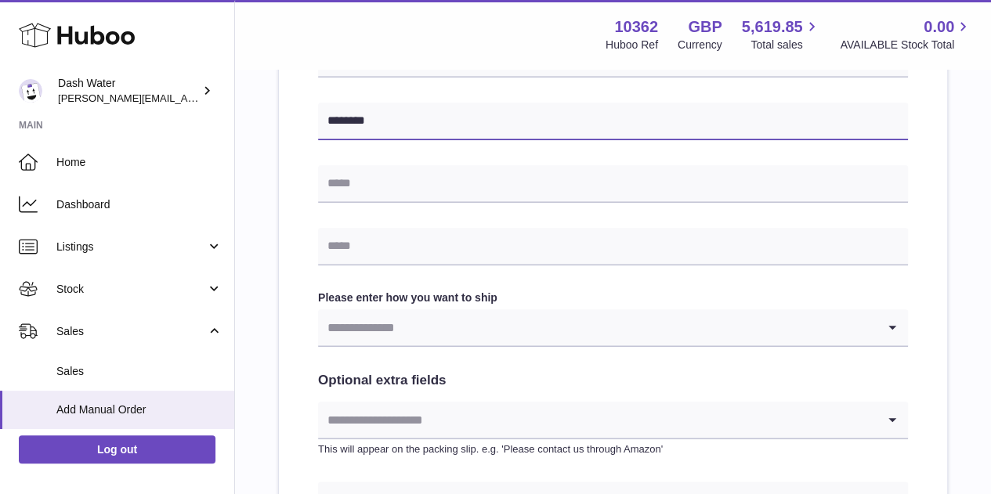
scroll to position [711, 0]
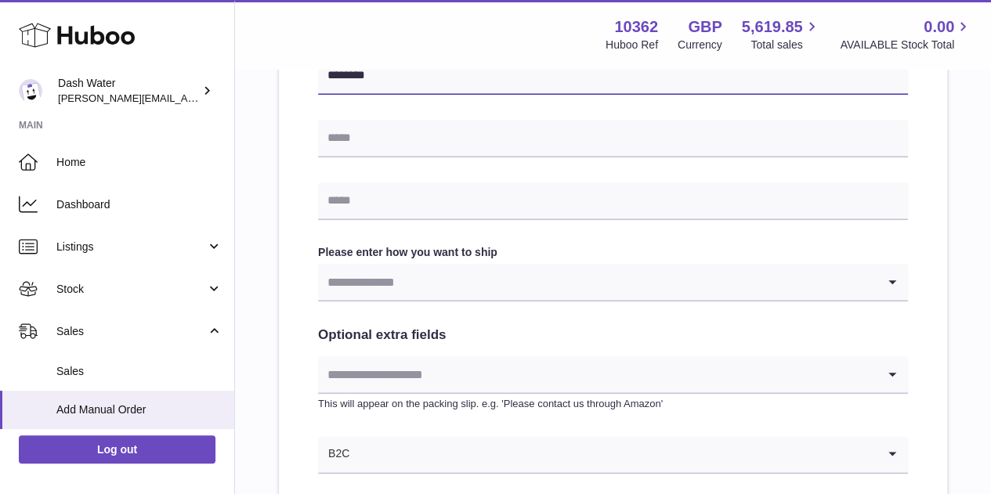
type input "********"
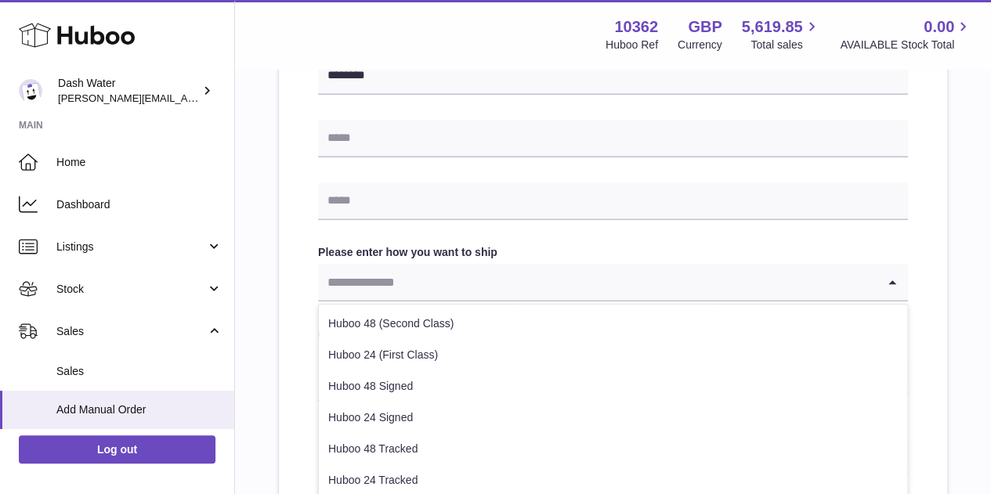
click at [395, 264] on input "Search for option" at bounding box center [597, 282] width 559 height 36
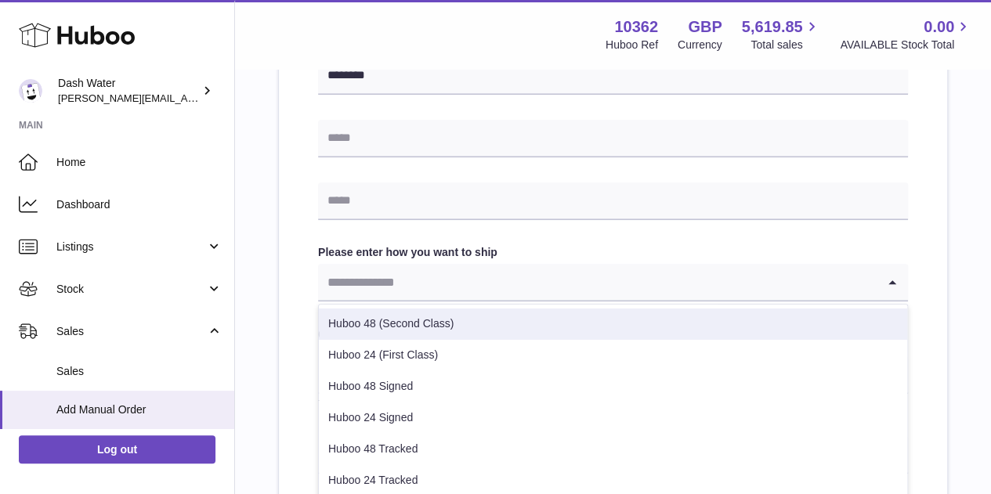
click at [389, 309] on li "Huboo 48 (Second Class)" at bounding box center [613, 324] width 588 height 31
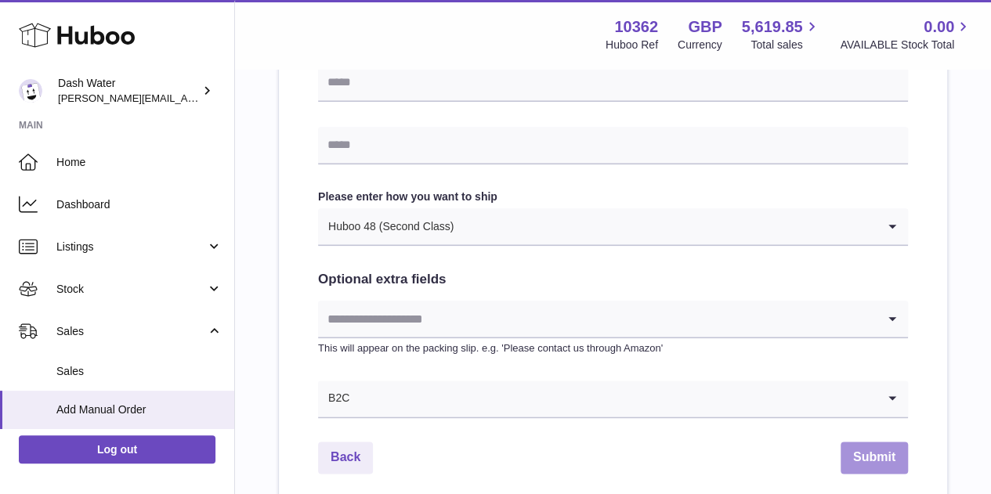
scroll to position [790, 0]
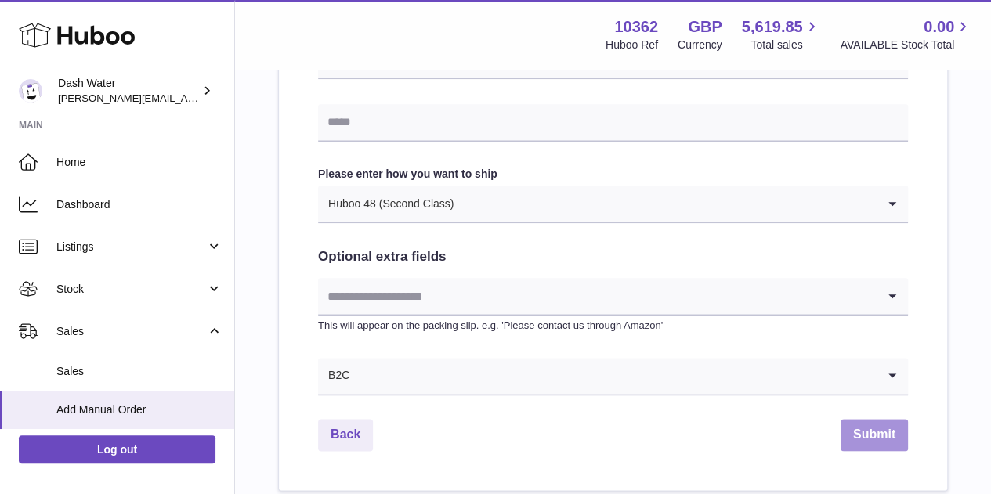
click at [863, 419] on button "Submit" at bounding box center [874, 435] width 67 height 32
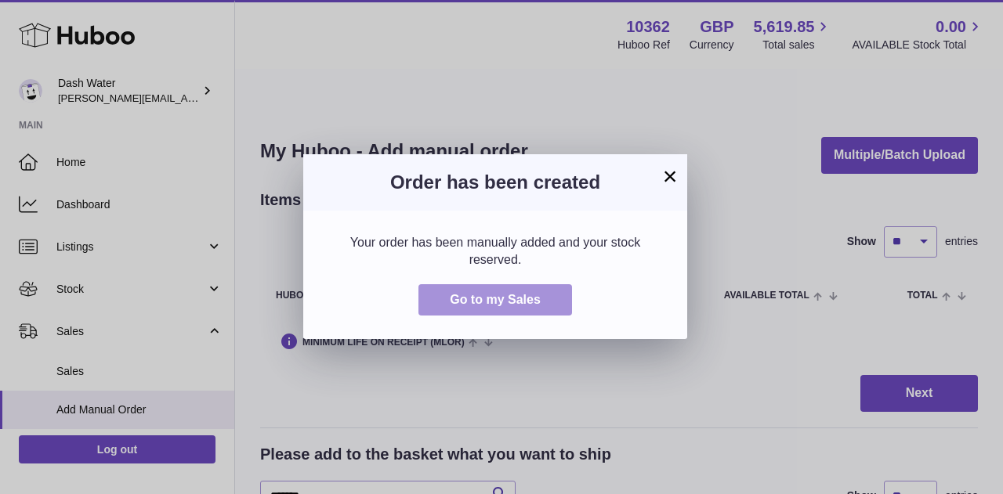
click at [528, 286] on button "Go to my Sales" at bounding box center [495, 300] width 154 height 32
